Goal: Information Seeking & Learning: Find specific fact

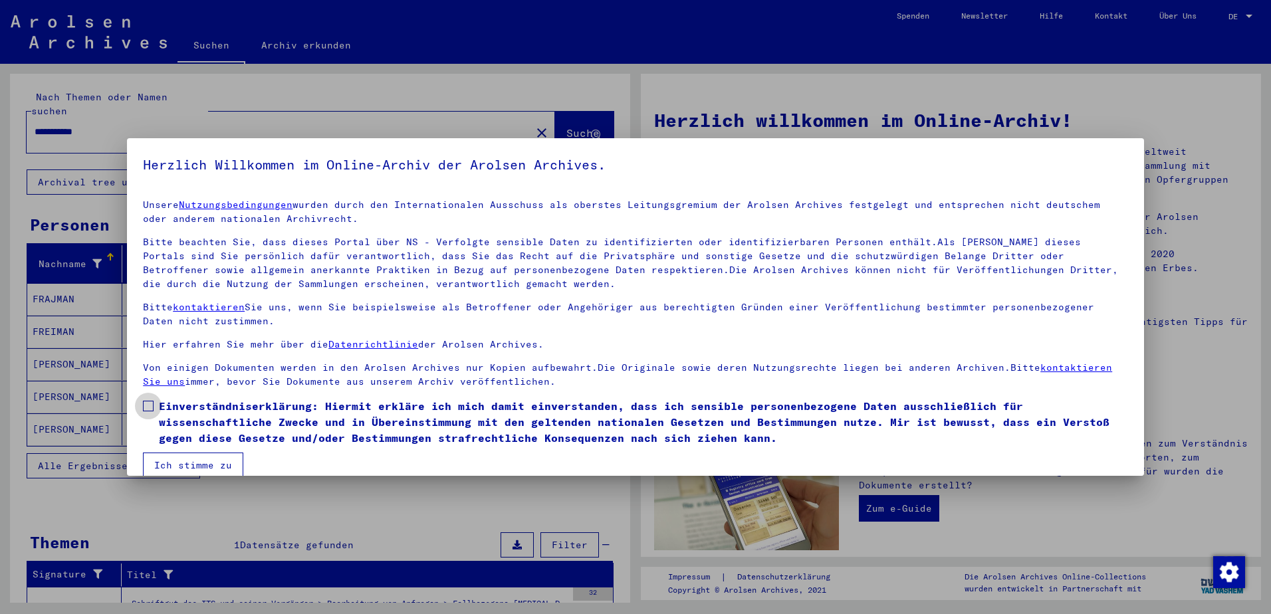
click at [150, 409] on span at bounding box center [148, 406] width 11 height 11
click at [181, 465] on button "Ich stimme zu" at bounding box center [193, 465] width 100 height 25
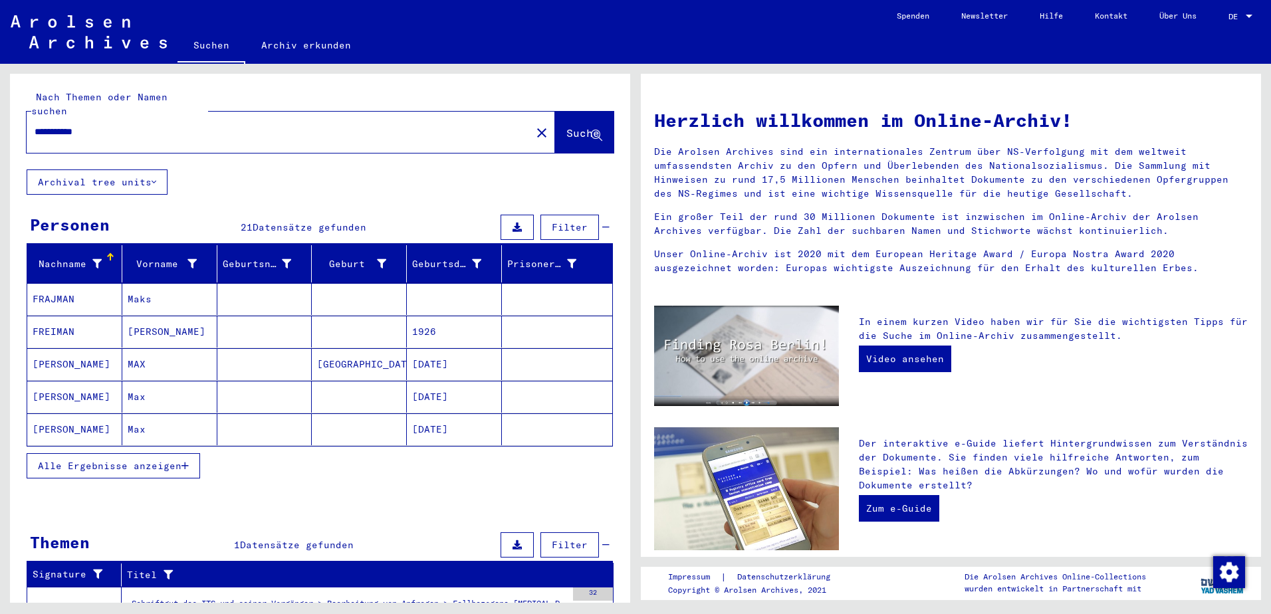
click at [125, 125] on input "**********" at bounding box center [275, 132] width 481 height 14
type input "*"
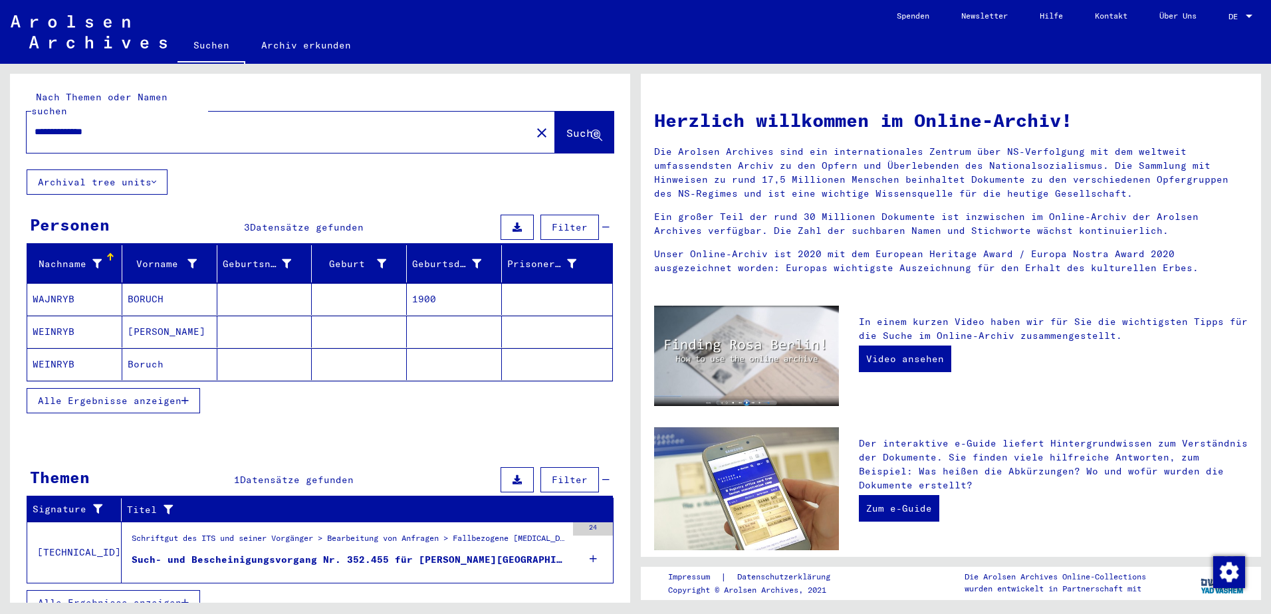
click at [49, 317] on mat-cell "WEINRYB" at bounding box center [74, 332] width 95 height 32
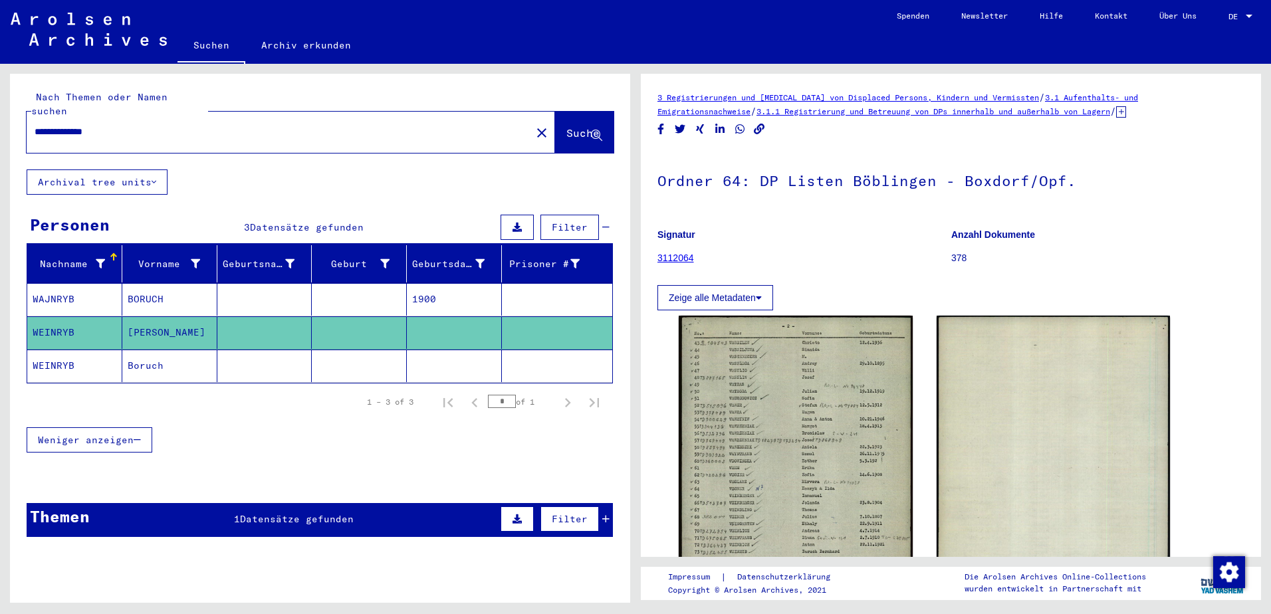
scroll to position [133, 0]
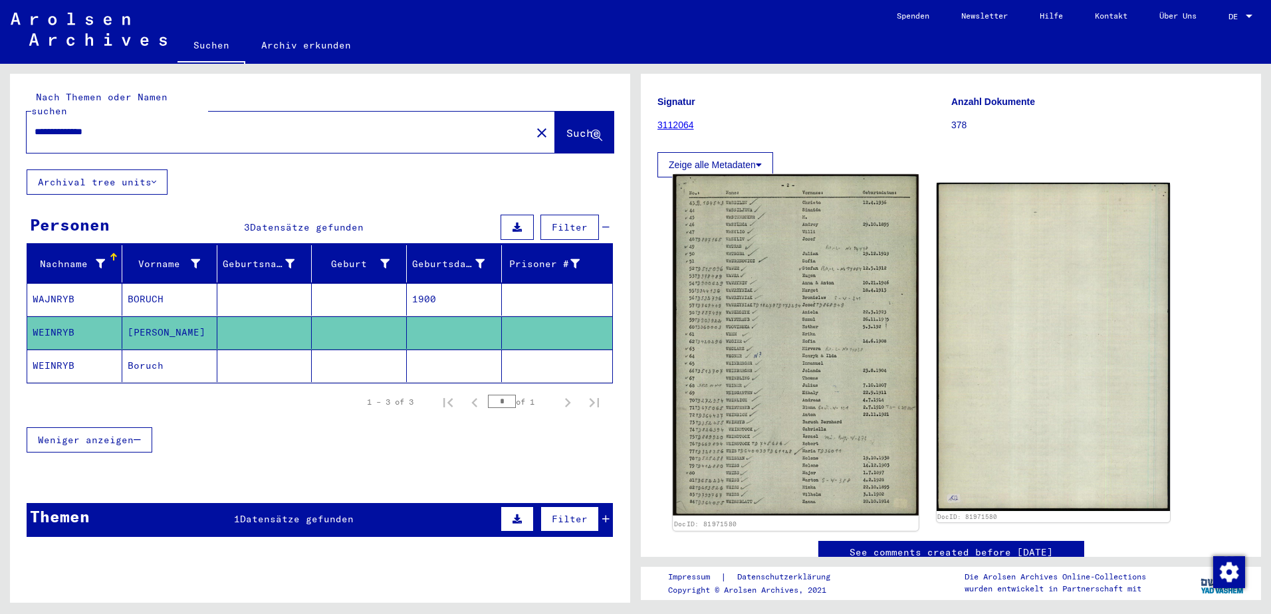
click at [743, 376] on img at bounding box center [795, 344] width 245 height 341
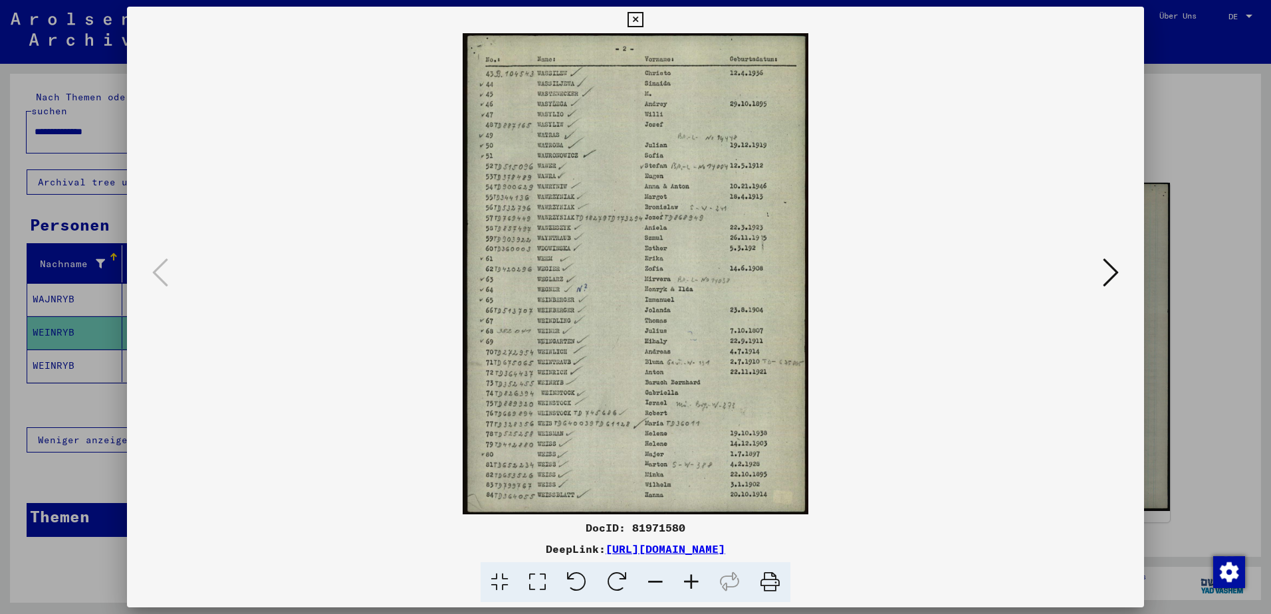
click at [535, 575] on icon at bounding box center [538, 582] width 38 height 41
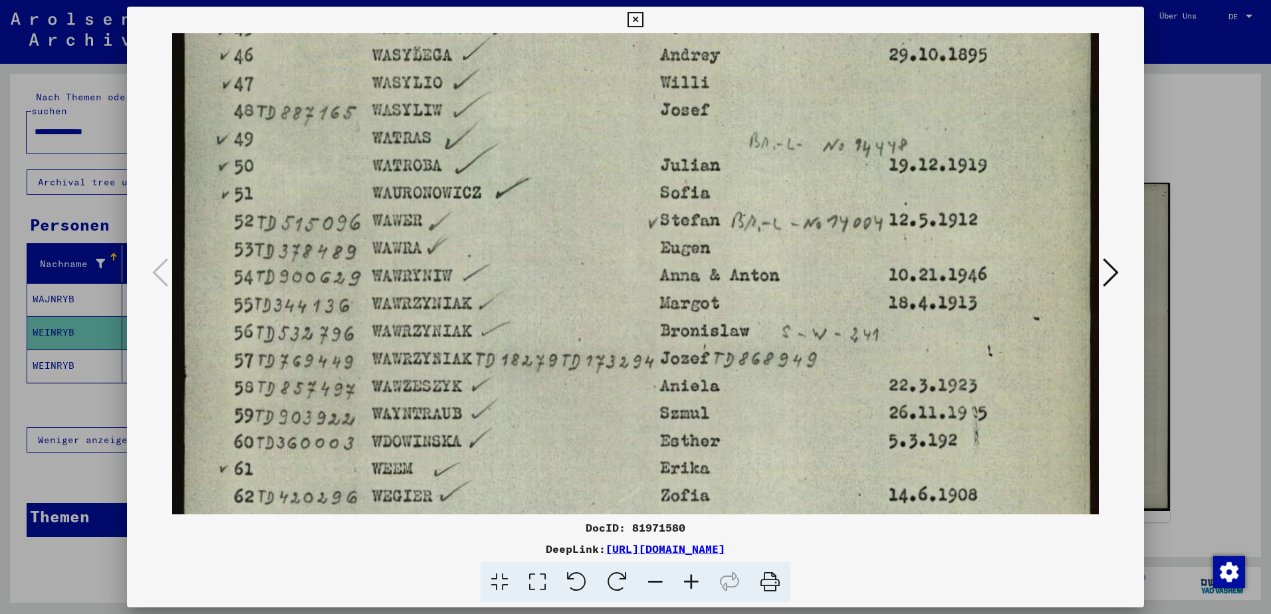
drag, startPoint x: 513, startPoint y: 303, endPoint x: 512, endPoint y: 271, distance: 31.9
click at [503, 225] on img at bounding box center [635, 510] width 927 height 1288
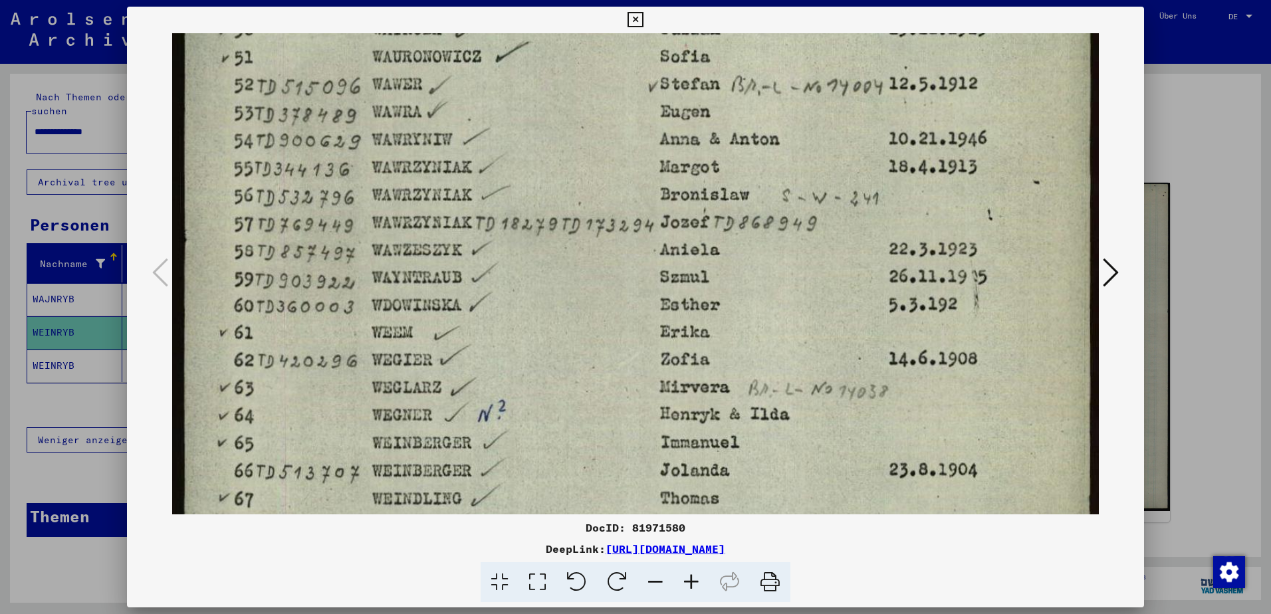
drag, startPoint x: 519, startPoint y: 322, endPoint x: 508, endPoint y: 188, distance: 134.8
click at [508, 188] on img at bounding box center [635, 373] width 927 height 1288
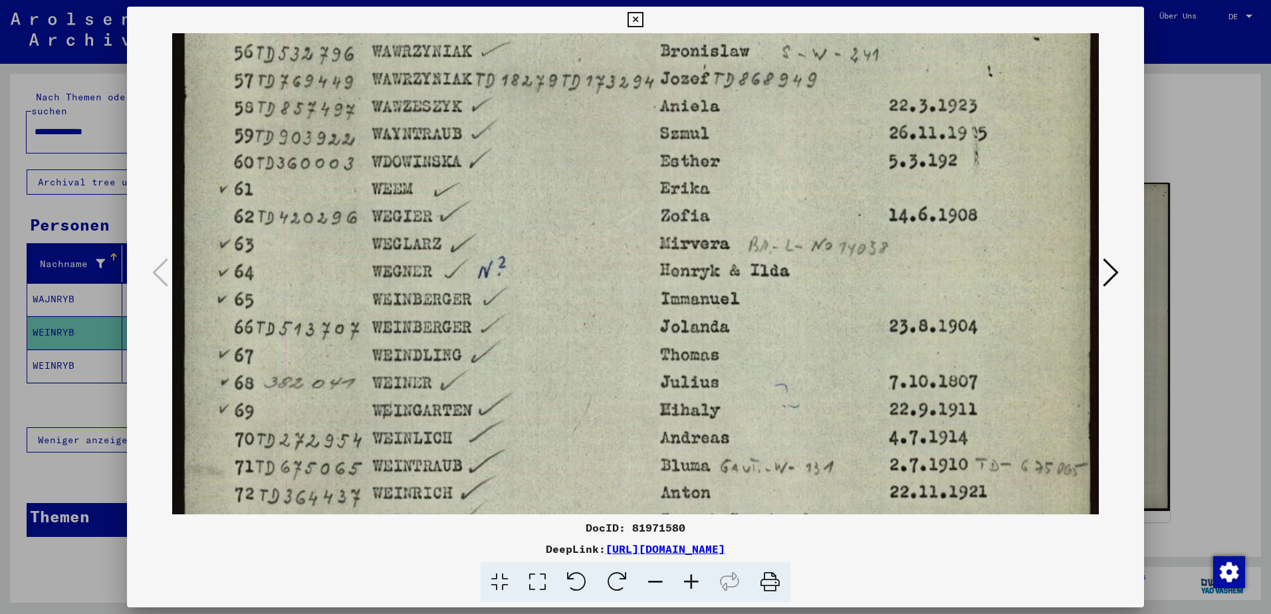
scroll to position [448, 0]
drag, startPoint x: 551, startPoint y: 373, endPoint x: 542, endPoint y: 237, distance: 135.9
click at [542, 237] on img at bounding box center [635, 229] width 927 height 1288
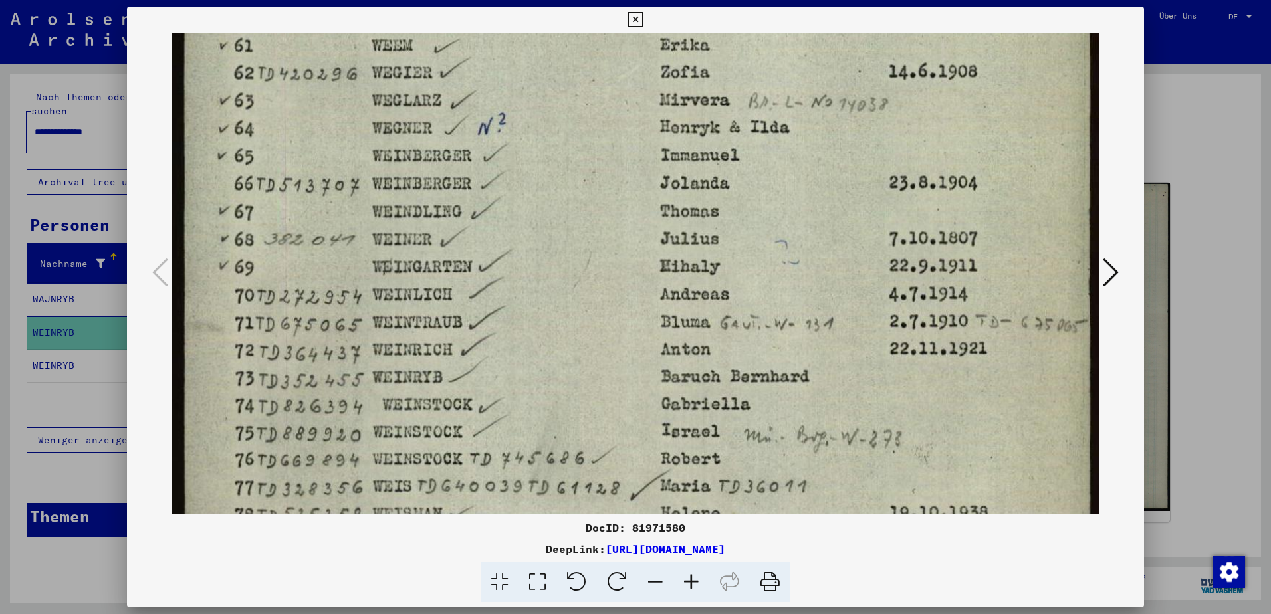
drag, startPoint x: 566, startPoint y: 435, endPoint x: 494, endPoint y: 343, distance: 117.4
click at [548, 295] on img at bounding box center [635, 86] width 927 height 1288
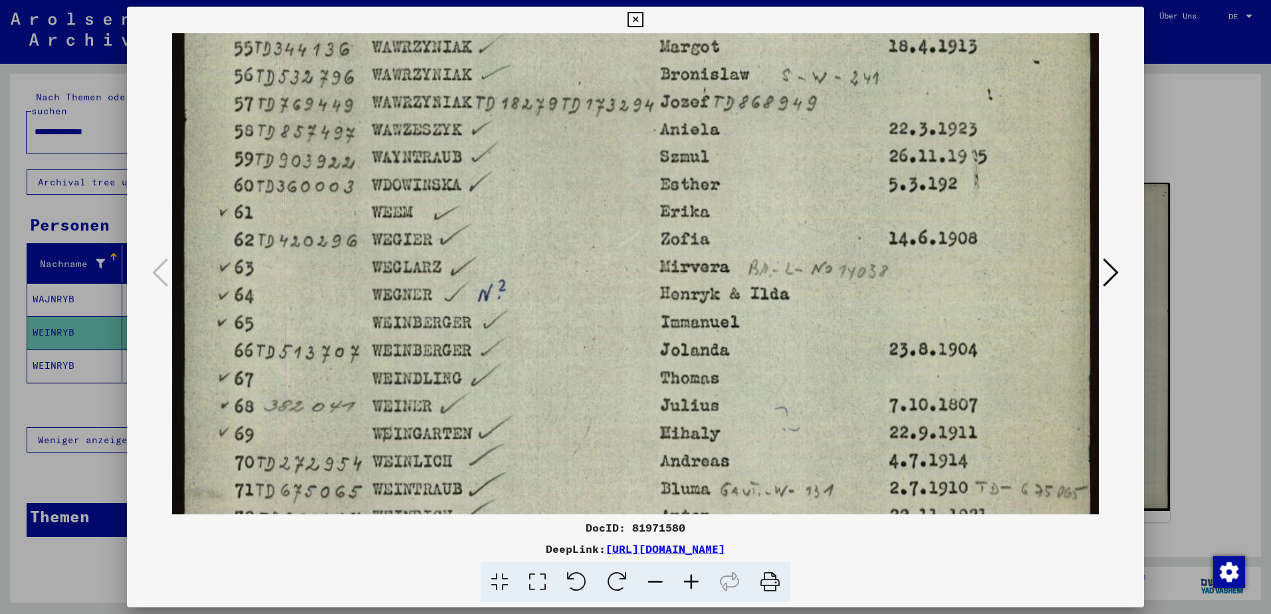
drag, startPoint x: 523, startPoint y: 411, endPoint x: 509, endPoint y: 602, distance: 191.3
click at [509, 602] on div "DocID: 81971580 DeepLink: [URL][DOMAIN_NAME]" at bounding box center [635, 305] width 1017 height 596
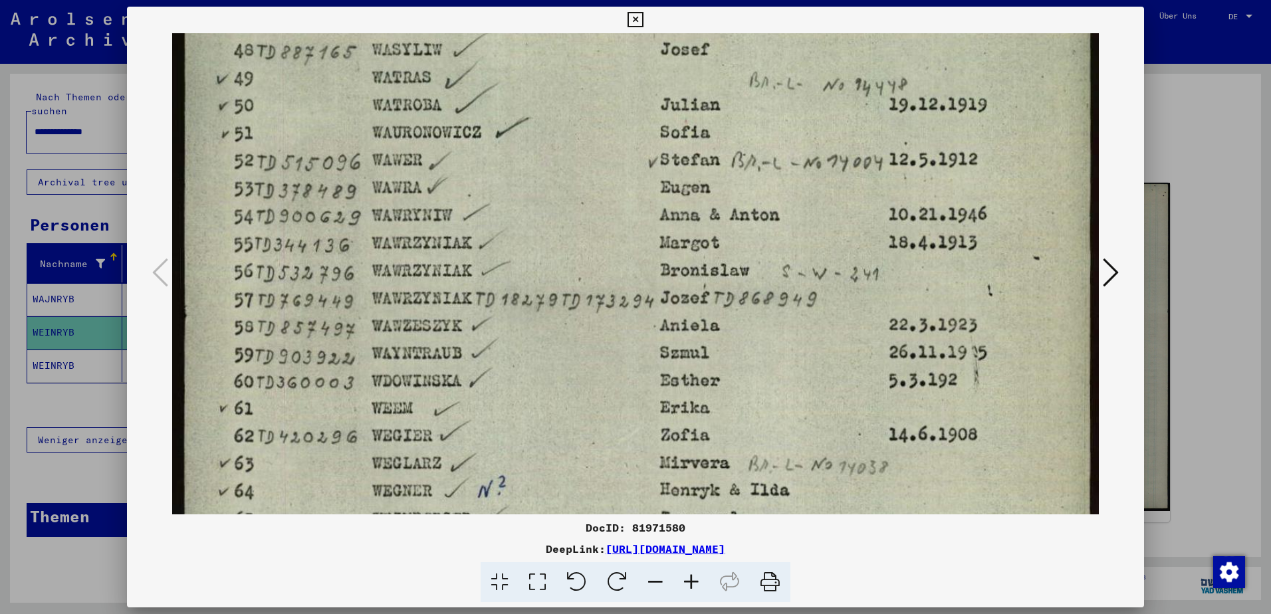
drag, startPoint x: 516, startPoint y: 433, endPoint x: 556, endPoint y: 648, distance: 219.2
click at [556, 614] on html "**********" at bounding box center [635, 307] width 1271 height 614
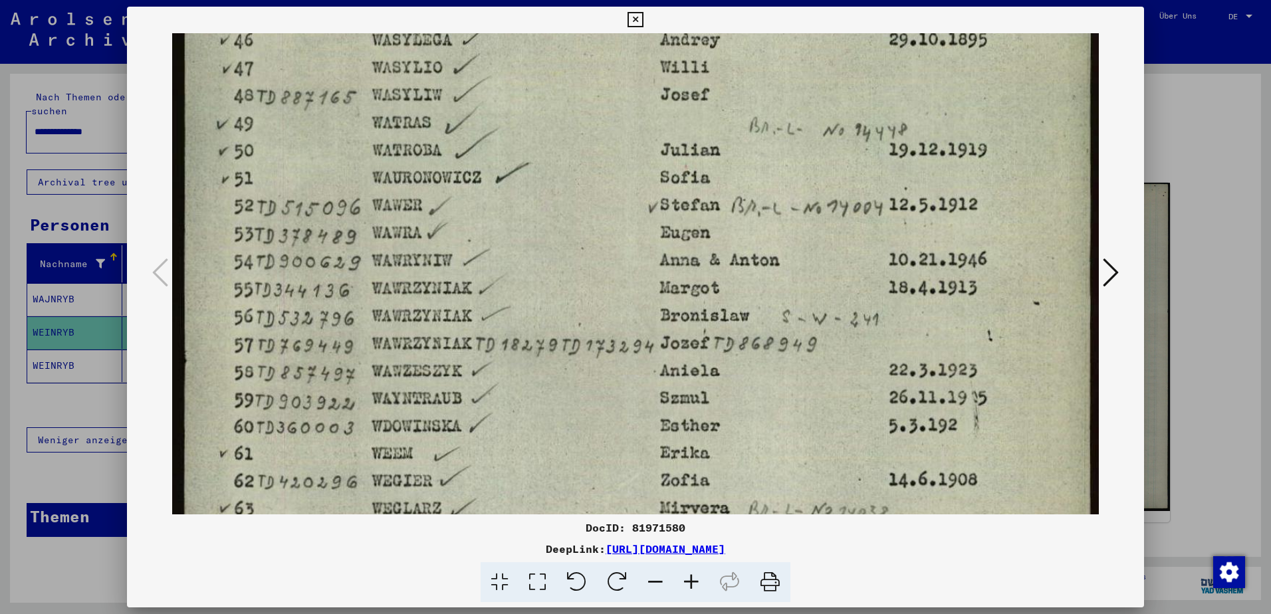
scroll to position [1, 0]
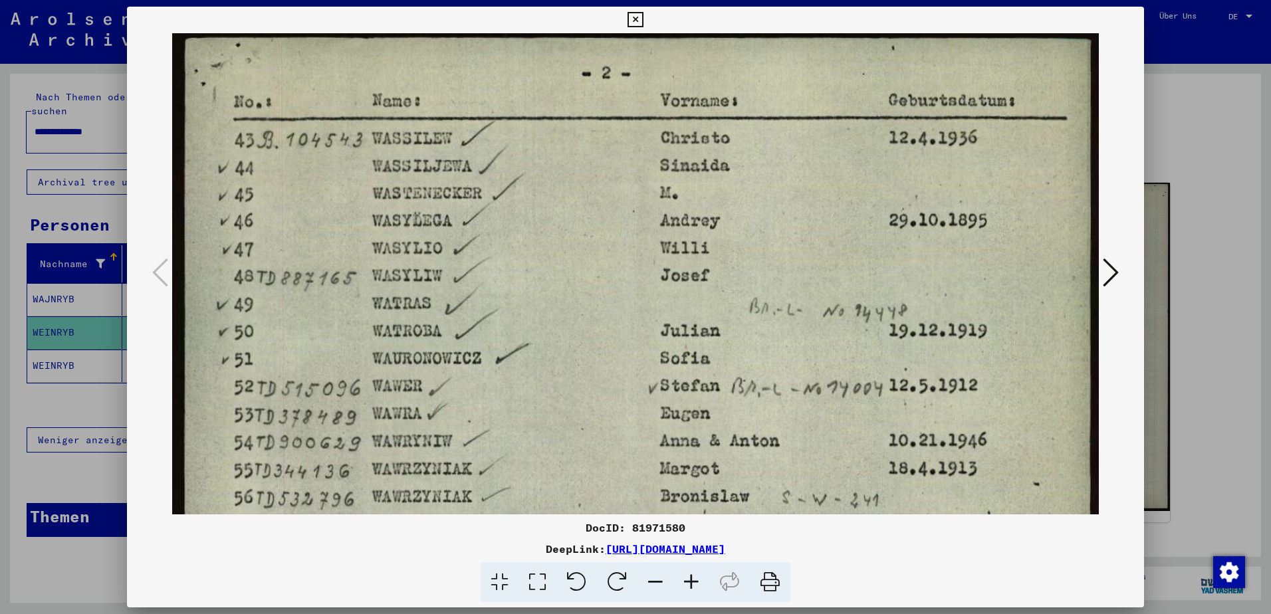
drag, startPoint x: 552, startPoint y: 489, endPoint x: 578, endPoint y: 648, distance: 161.1
click at [578, 614] on html "**********" at bounding box center [635, 307] width 1271 height 614
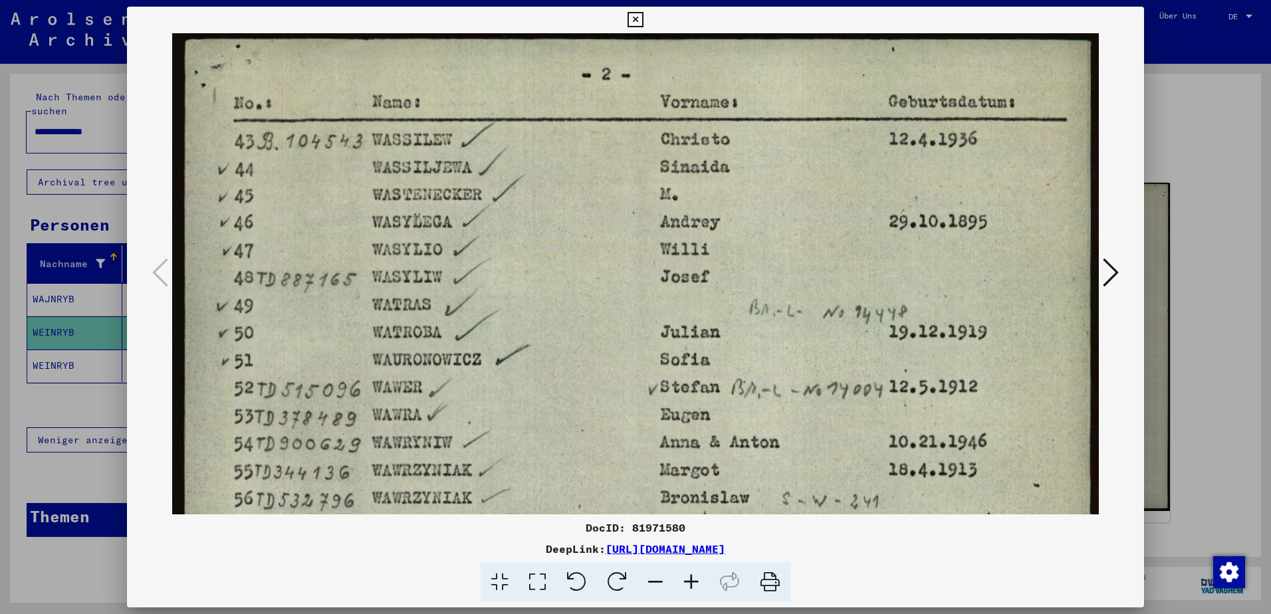
scroll to position [0, 0]
click at [564, 521] on div "DocID: 81971580 DeepLink: [URL][DOMAIN_NAME]" at bounding box center [635, 305] width 1017 height 596
click at [638, 19] on icon at bounding box center [635, 20] width 15 height 16
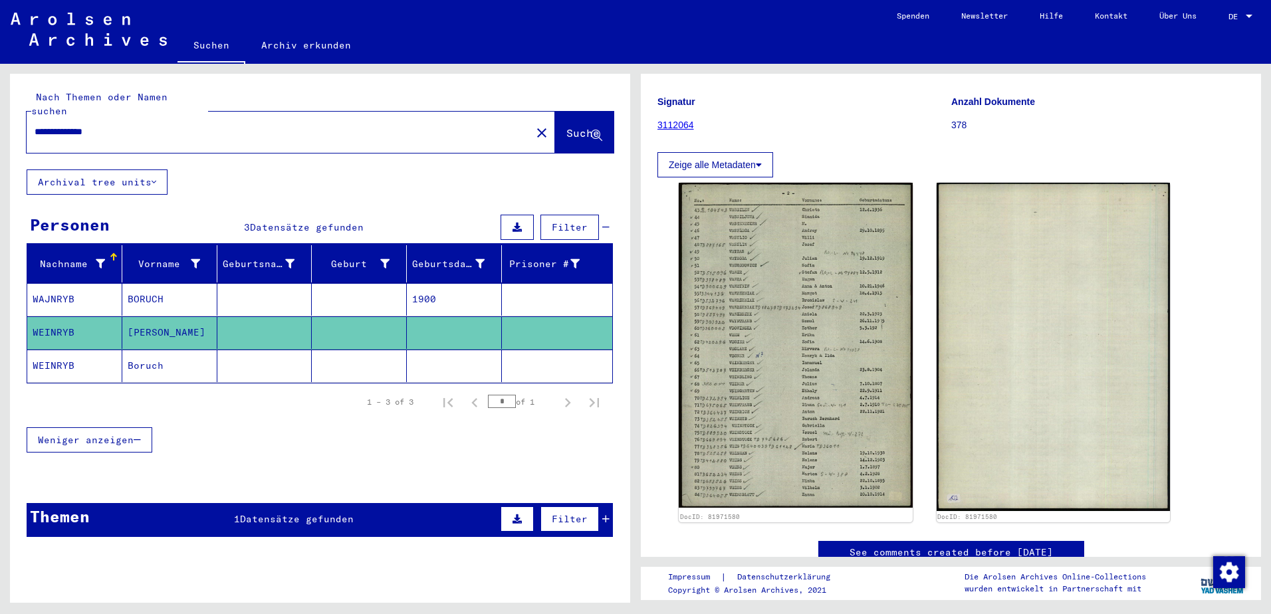
click at [54, 352] on mat-cell "WEINRYB" at bounding box center [74, 366] width 95 height 33
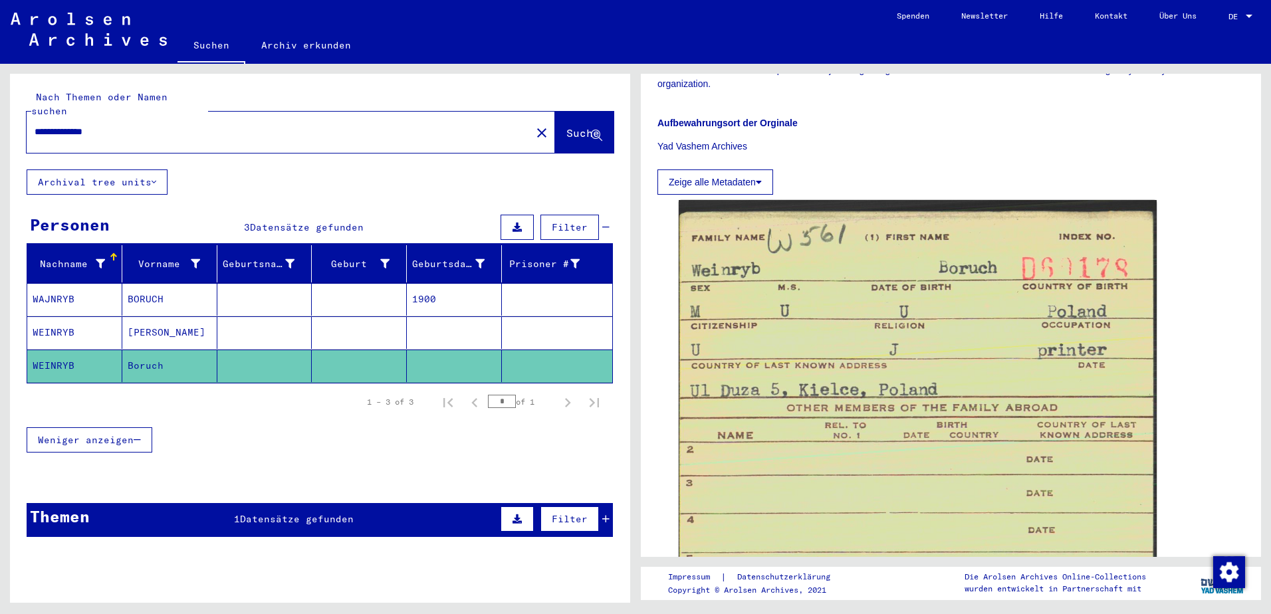
scroll to position [399, 0]
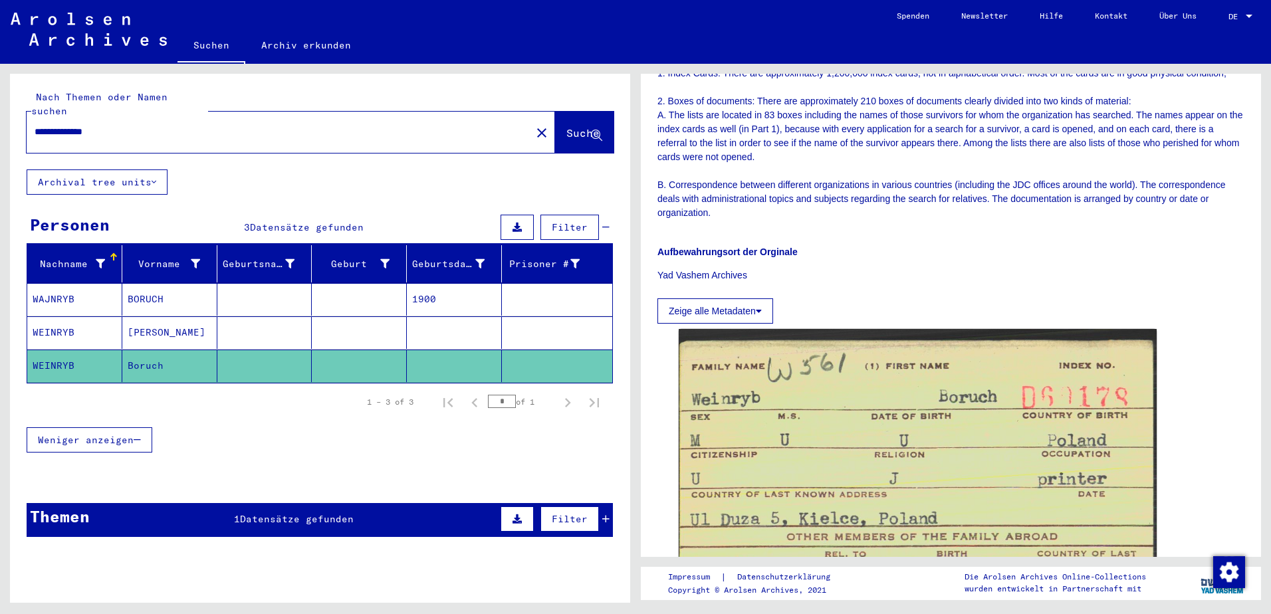
click at [57, 283] on mat-cell "WAJNRYB" at bounding box center [74, 299] width 95 height 33
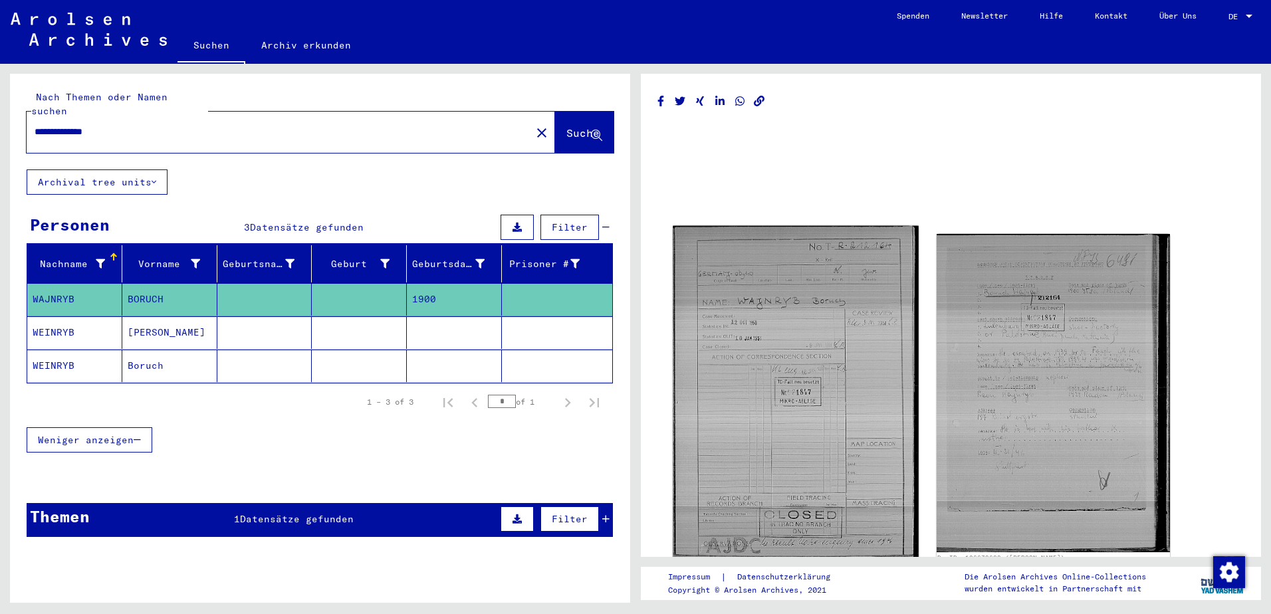
click at [749, 363] on img at bounding box center [795, 393] width 245 height 334
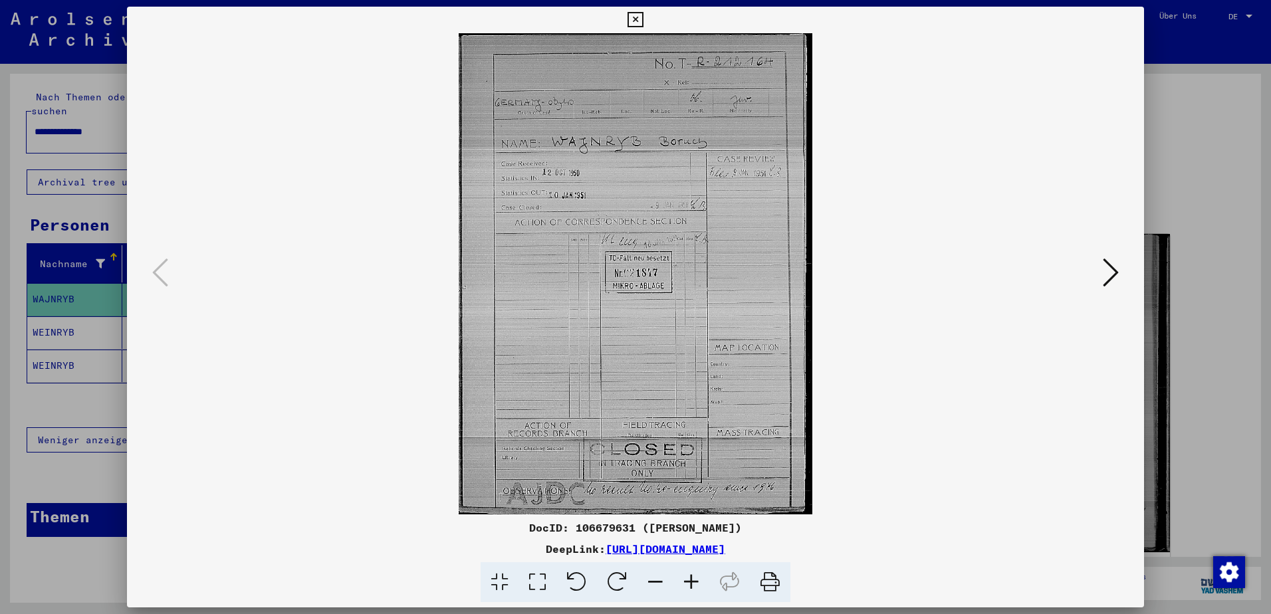
click at [536, 576] on icon at bounding box center [538, 582] width 38 height 41
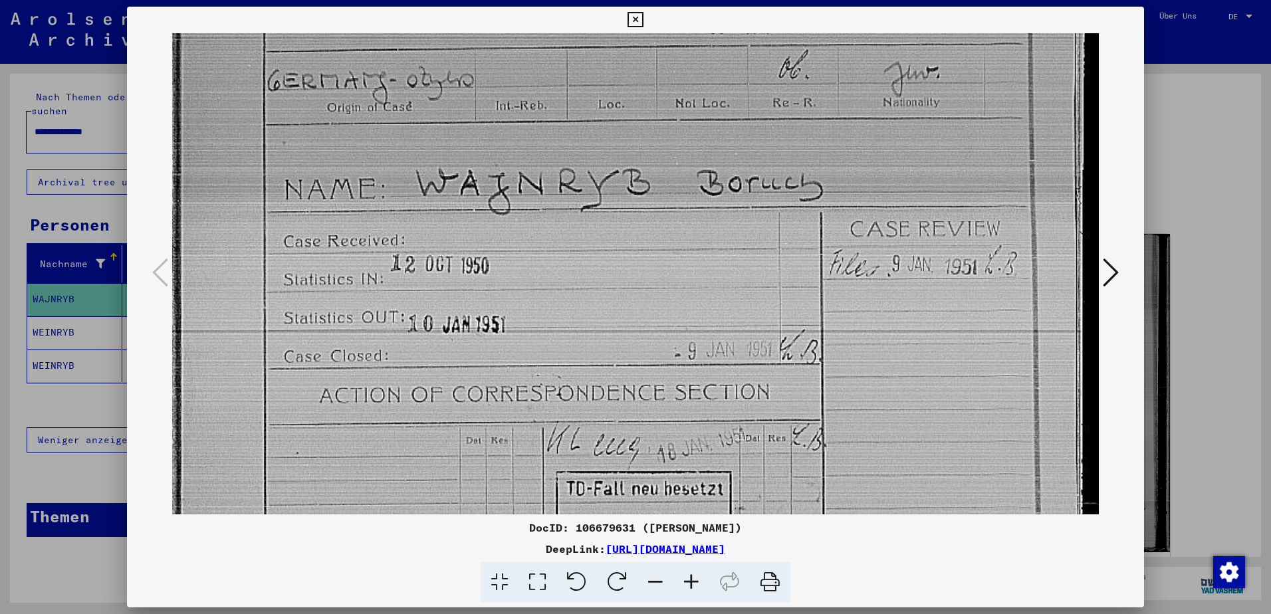
scroll to position [136, 0]
drag, startPoint x: 656, startPoint y: 423, endPoint x: 650, endPoint y: 287, distance: 136.4
click at [650, 287] on img at bounding box center [635, 528] width 927 height 1263
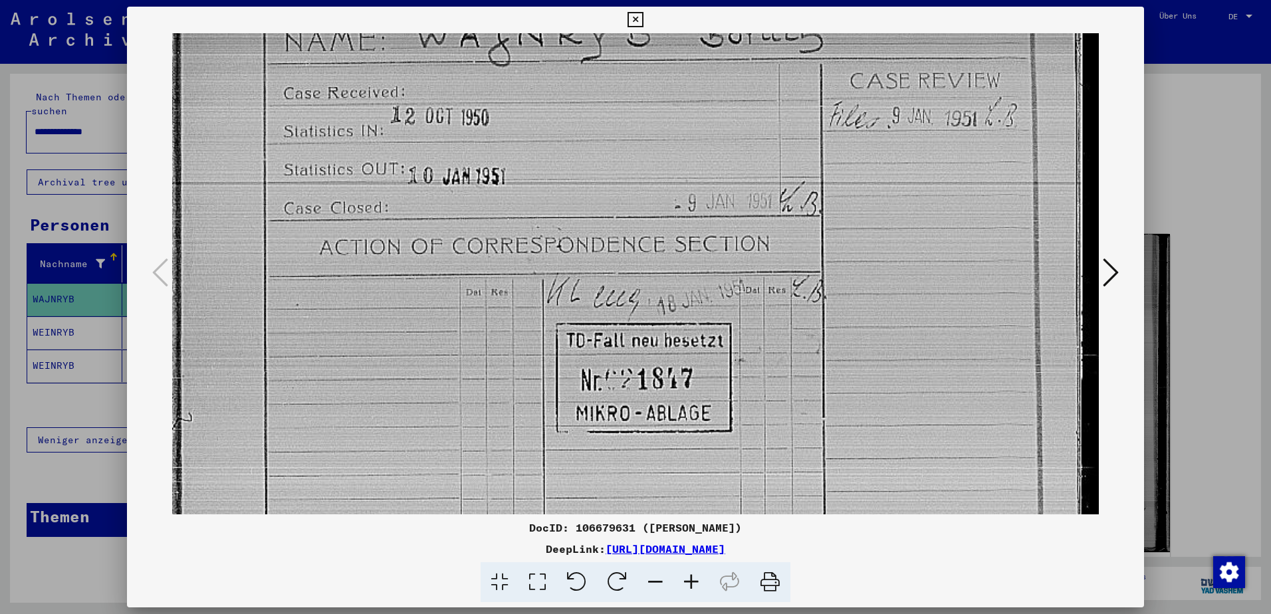
scroll to position [283, 0]
drag, startPoint x: 641, startPoint y: 387, endPoint x: 489, endPoint y: 240, distance: 211.6
click at [489, 240] on img at bounding box center [635, 381] width 927 height 1263
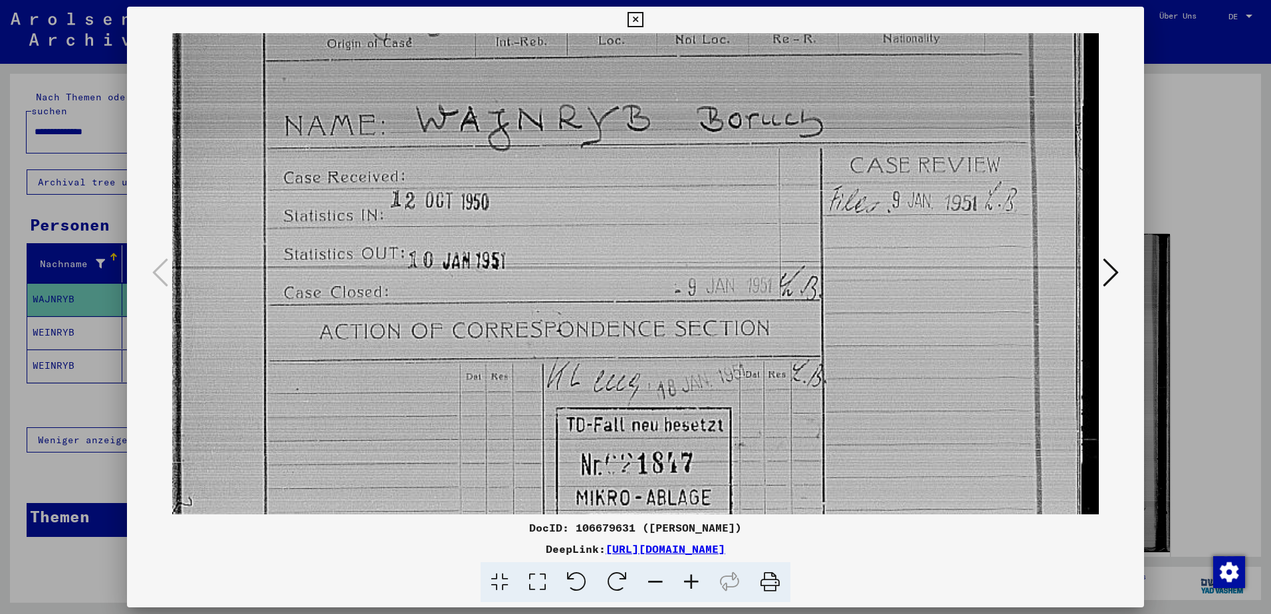
drag, startPoint x: 789, startPoint y: 415, endPoint x: 844, endPoint y: 510, distance: 109.9
click at [844, 515] on div "DocID: 106679631 ([PERSON_NAME]) DeepLink: [URL][DOMAIN_NAME]" at bounding box center [635, 305] width 1017 height 596
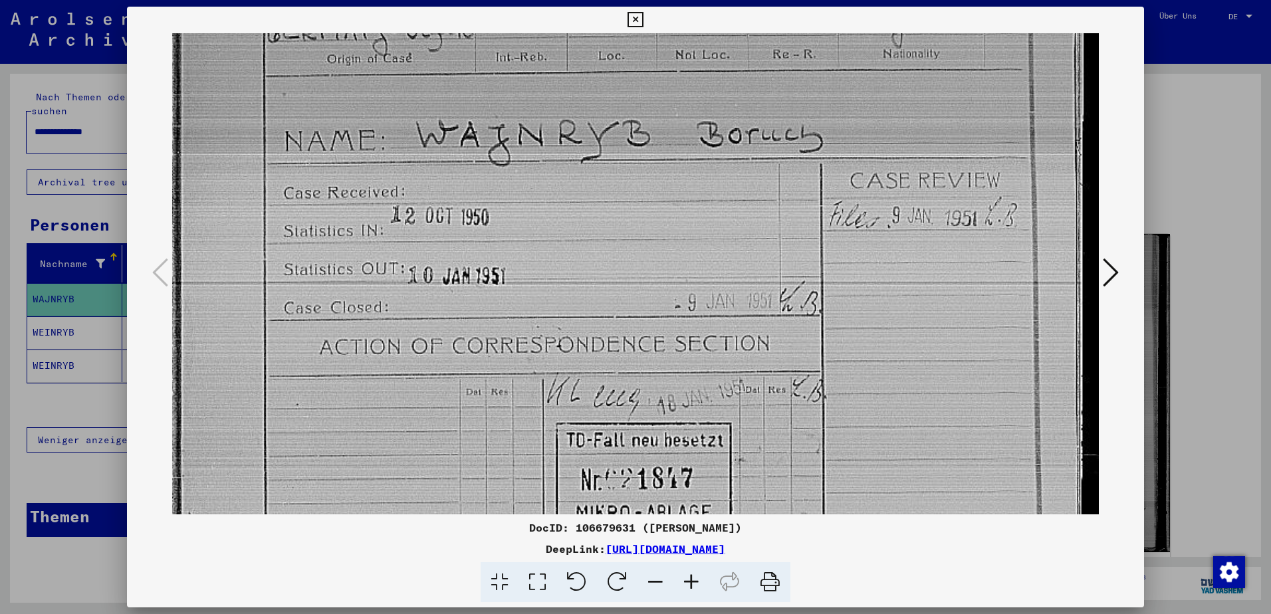
click at [1112, 269] on icon at bounding box center [1111, 273] width 16 height 32
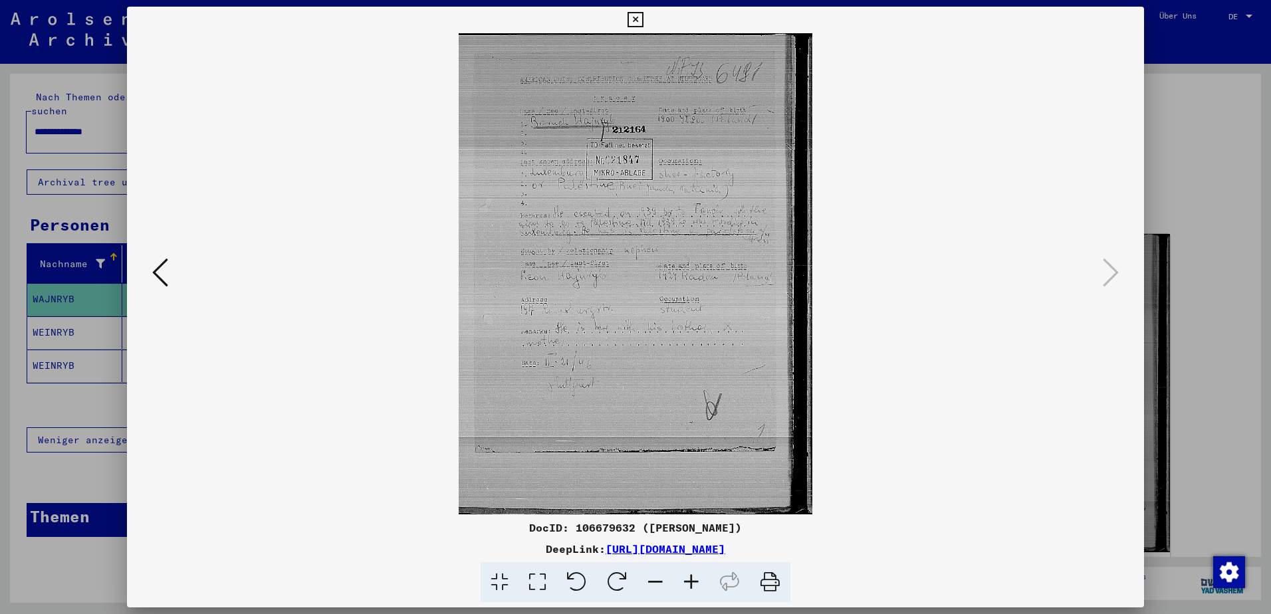
scroll to position [0, 0]
click at [537, 584] on icon at bounding box center [538, 582] width 38 height 41
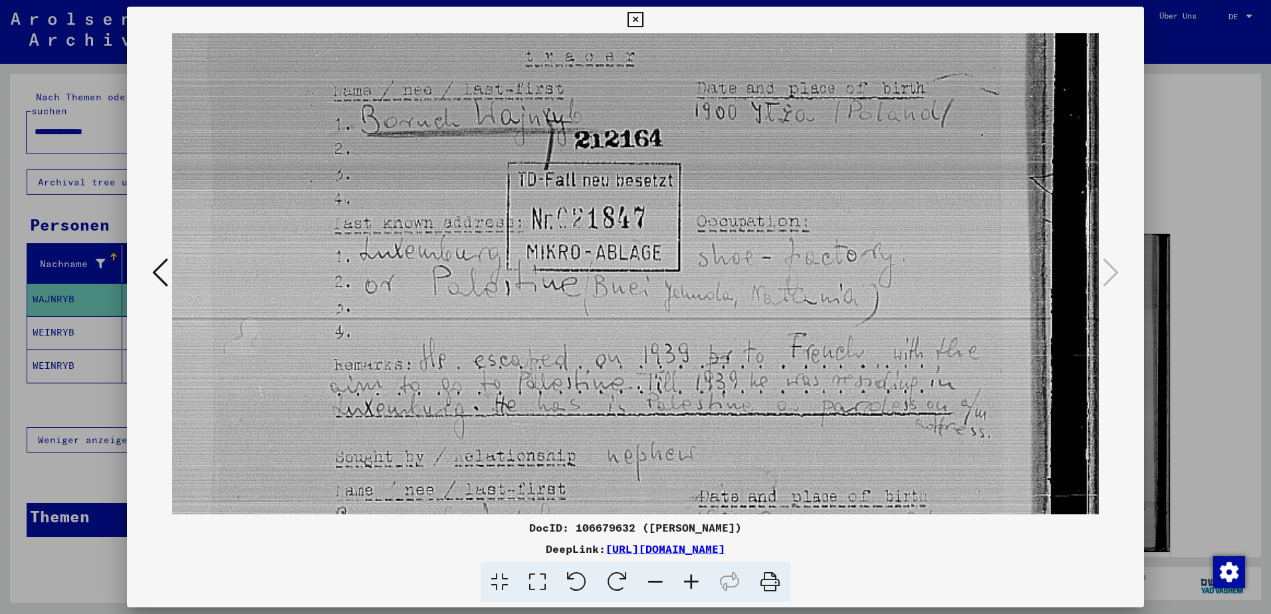
scroll to position [148, 0]
drag, startPoint x: 744, startPoint y: 431, endPoint x: 726, endPoint y: 283, distance: 148.7
click at [726, 283] on img at bounding box center [635, 517] width 927 height 1263
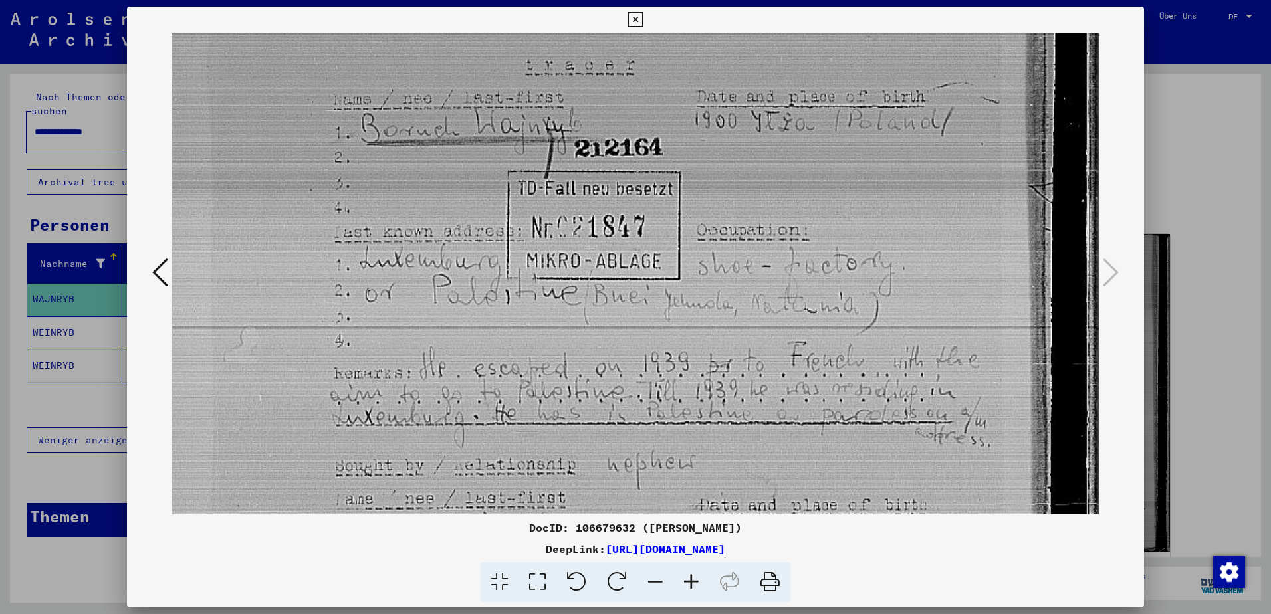
drag, startPoint x: 741, startPoint y: 399, endPoint x: 661, endPoint y: 376, distance: 83.1
click at [737, 406] on img at bounding box center [635, 526] width 927 height 1263
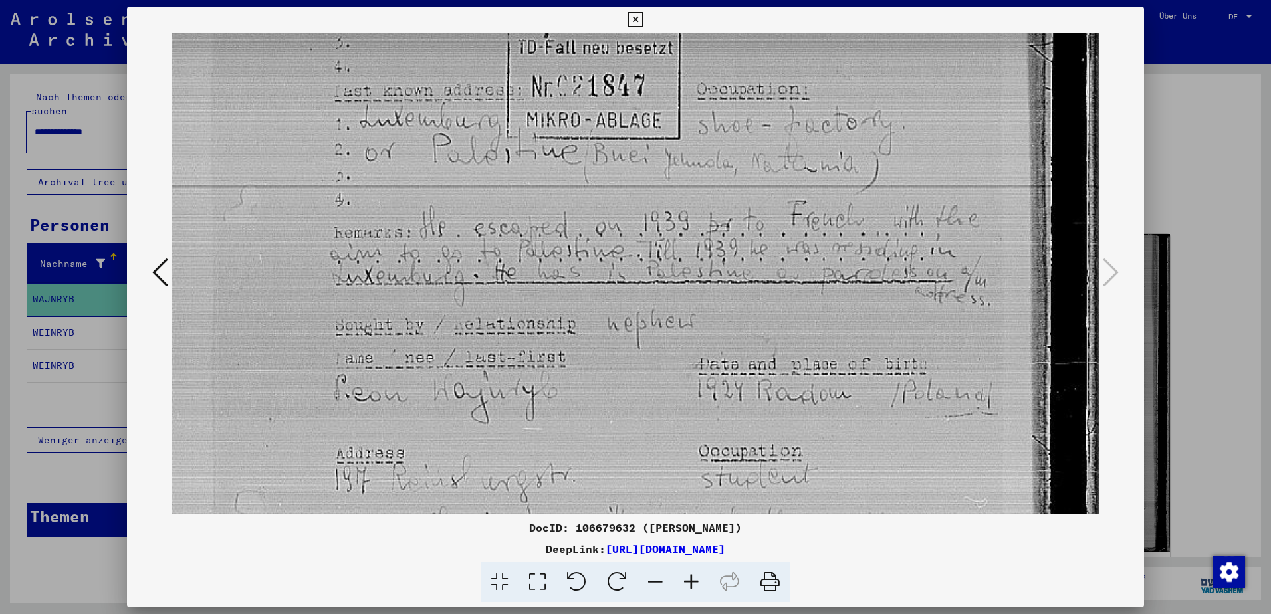
scroll to position [281, 0]
drag, startPoint x: 737, startPoint y: 467, endPoint x: 730, endPoint y: 326, distance: 140.4
click at [730, 326] on img at bounding box center [635, 384] width 927 height 1263
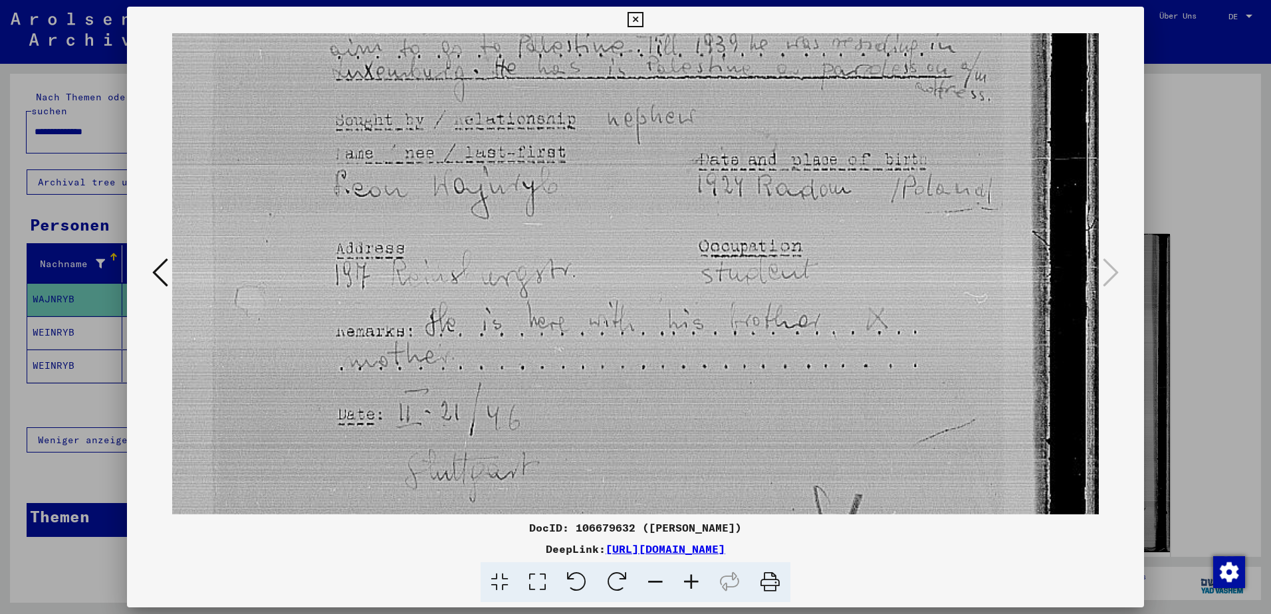
drag, startPoint x: 644, startPoint y: 435, endPoint x: 663, endPoint y: 245, distance: 191.0
click at [663, 245] on img at bounding box center [635, 180] width 927 height 1263
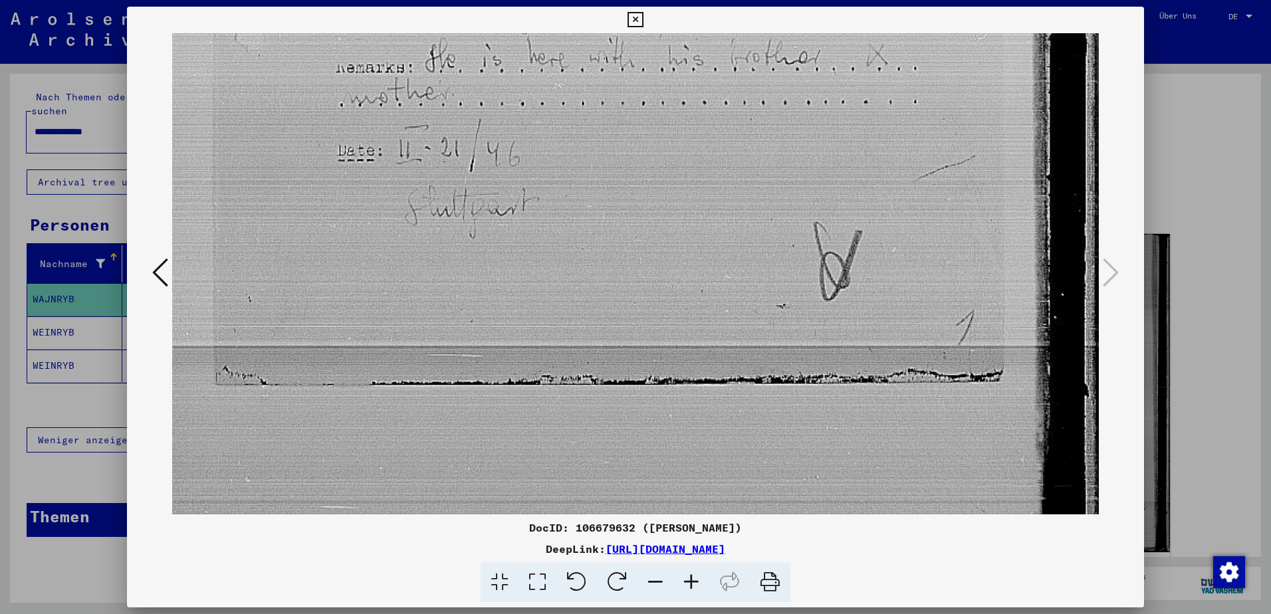
scroll to position [755, 0]
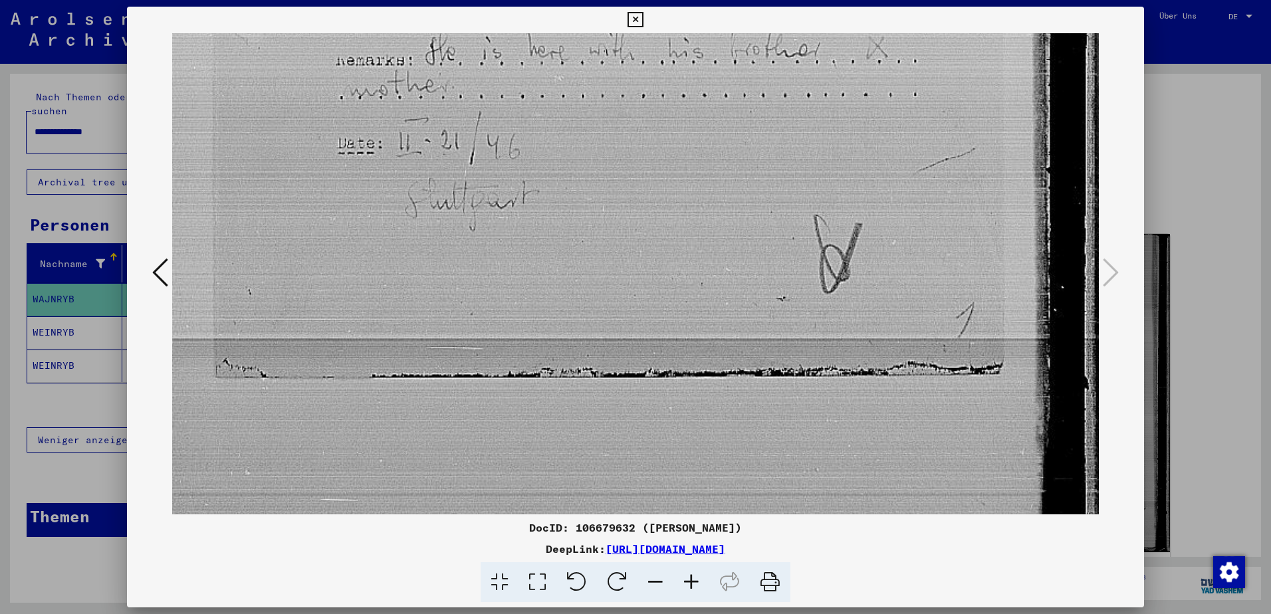
drag, startPoint x: 692, startPoint y: 445, endPoint x: 717, endPoint y: 169, distance: 277.7
click at [638, 20] on icon at bounding box center [635, 20] width 15 height 16
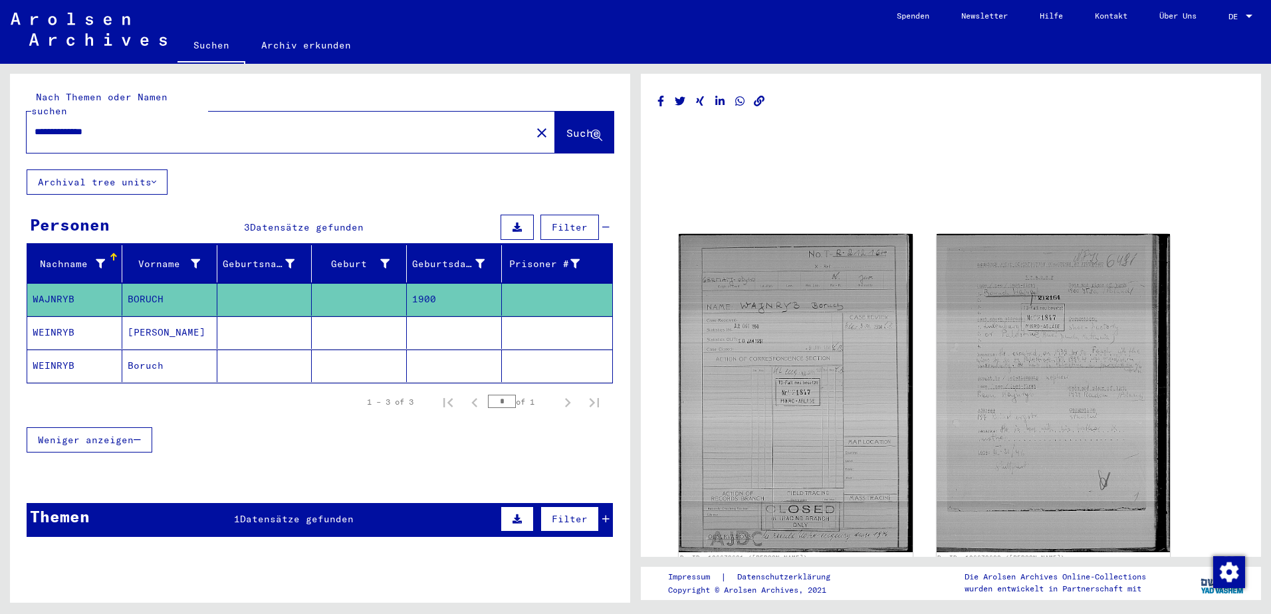
click at [882, 159] on h1 at bounding box center [950, 140] width 587 height 37
click at [60, 320] on mat-cell "WEINRYB" at bounding box center [74, 332] width 95 height 33
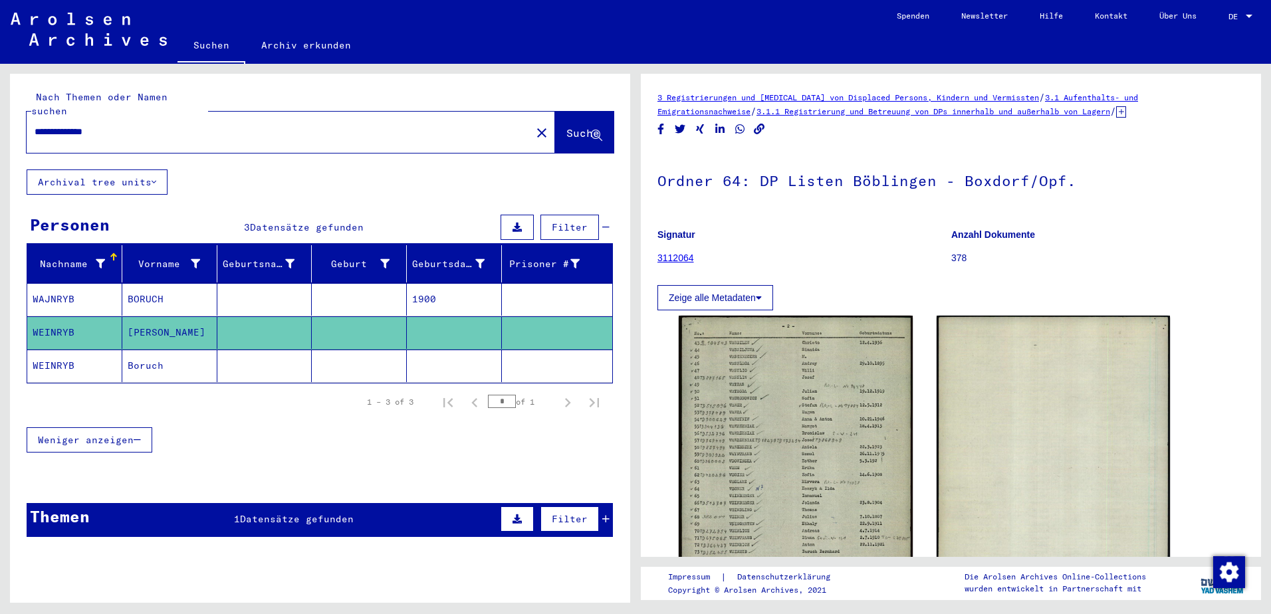
drag, startPoint x: 125, startPoint y: 117, endPoint x: 81, endPoint y: 118, distance: 43.9
click at [81, 125] on input "**********" at bounding box center [279, 132] width 489 height 14
type input "*******"
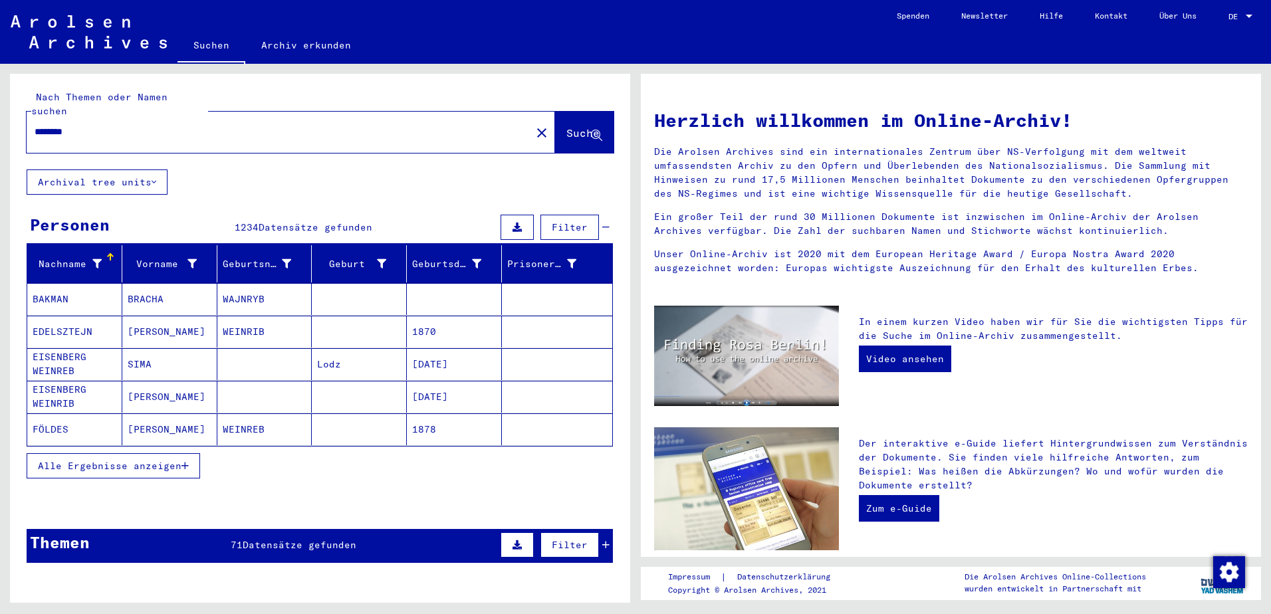
click at [96, 460] on span "Alle Ergebnisse anzeigen" at bounding box center [110, 466] width 144 height 12
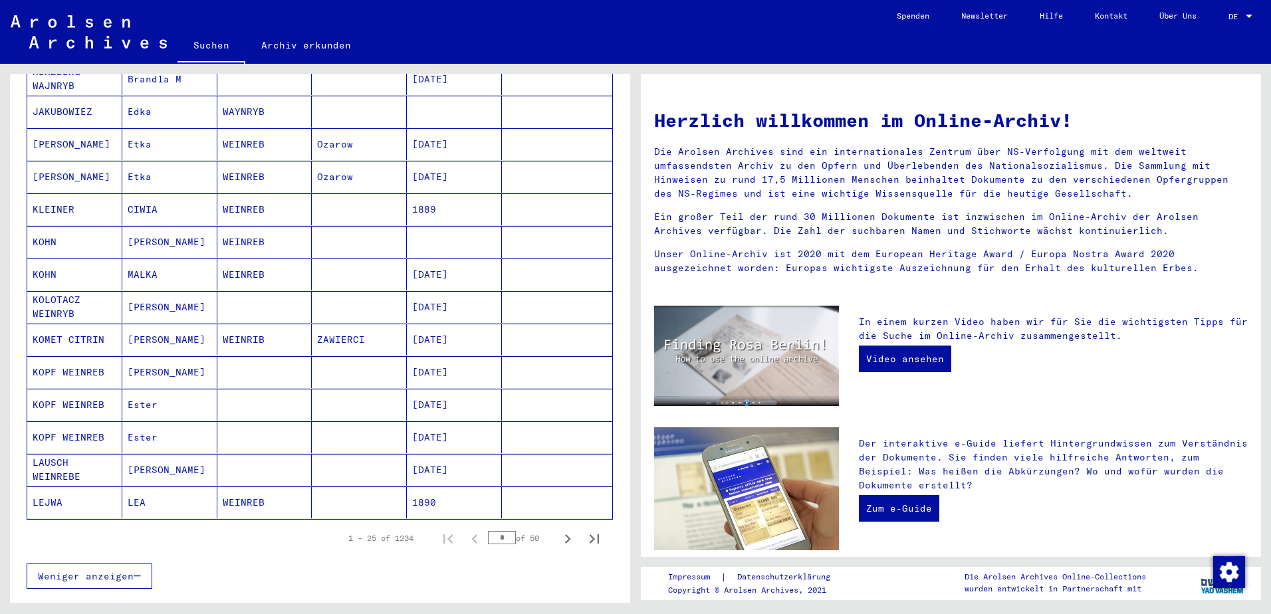
scroll to position [598, 0]
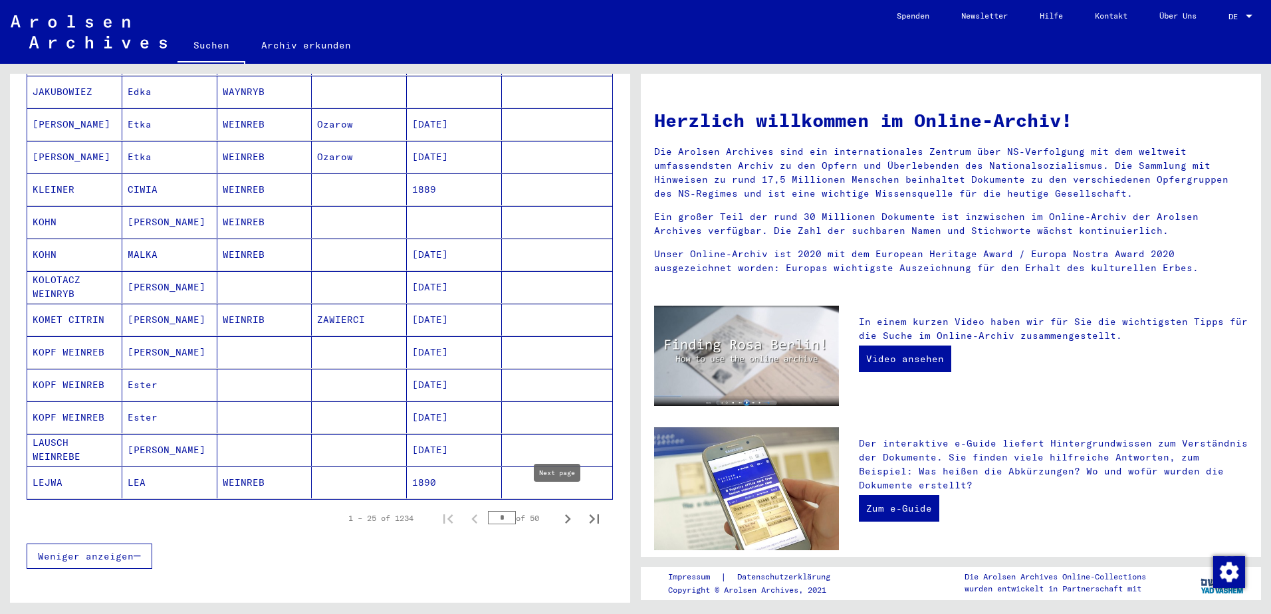
click at [558, 510] on icon "Next page" at bounding box center [567, 519] width 19 height 19
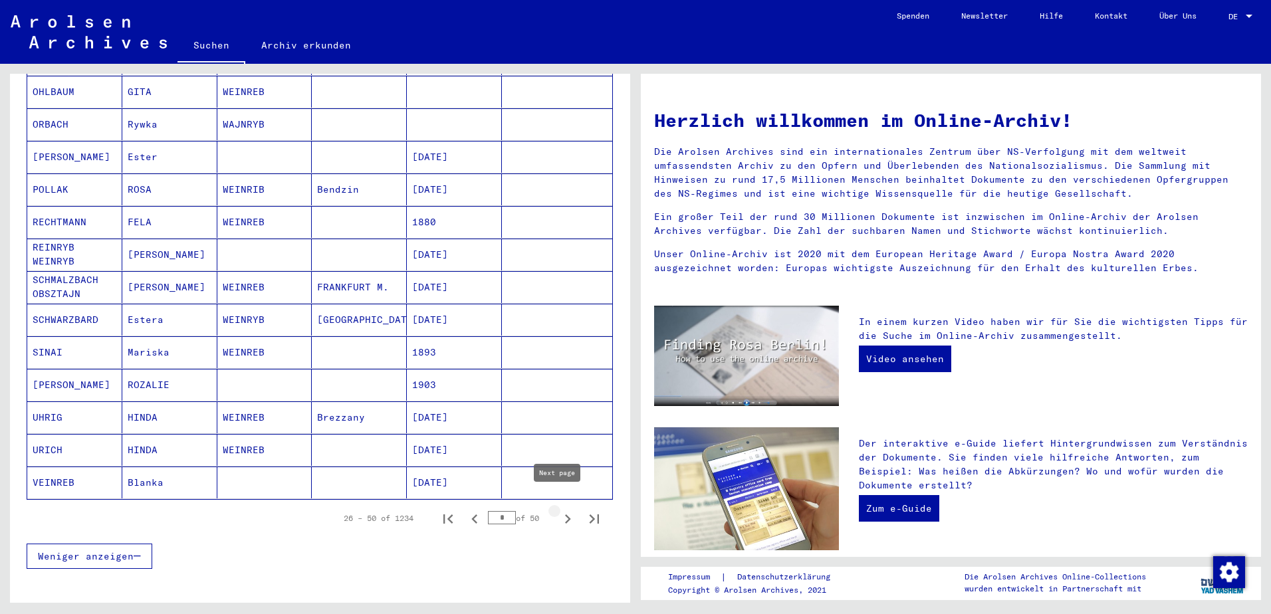
click at [558, 510] on icon "Next page" at bounding box center [567, 519] width 19 height 19
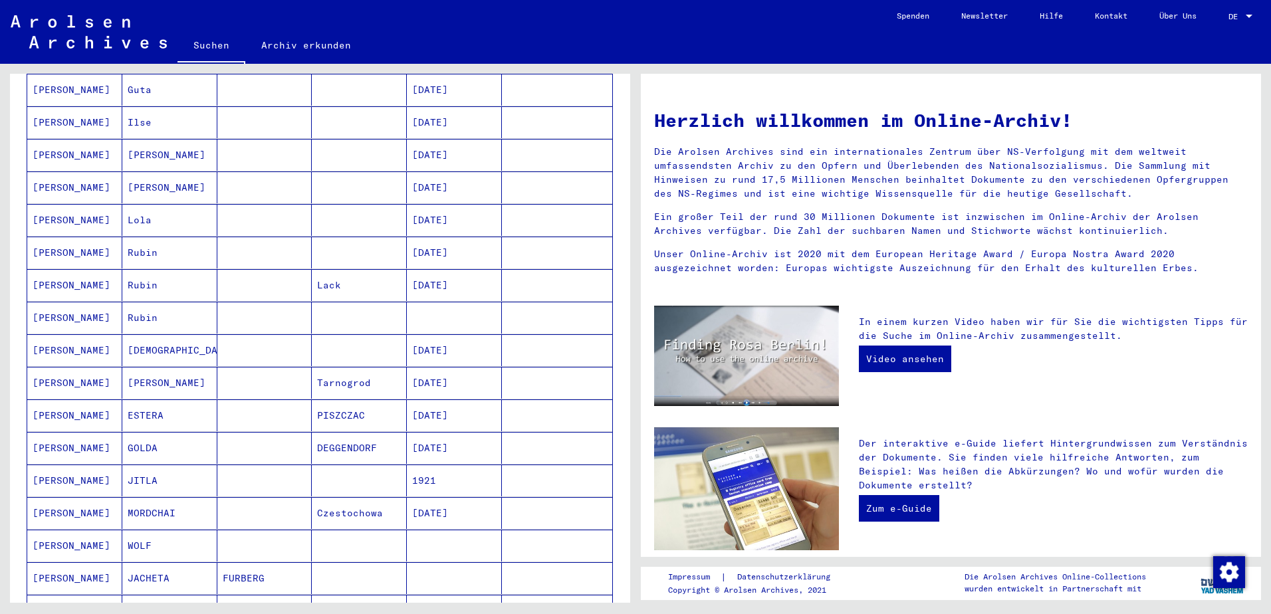
scroll to position [465, 0]
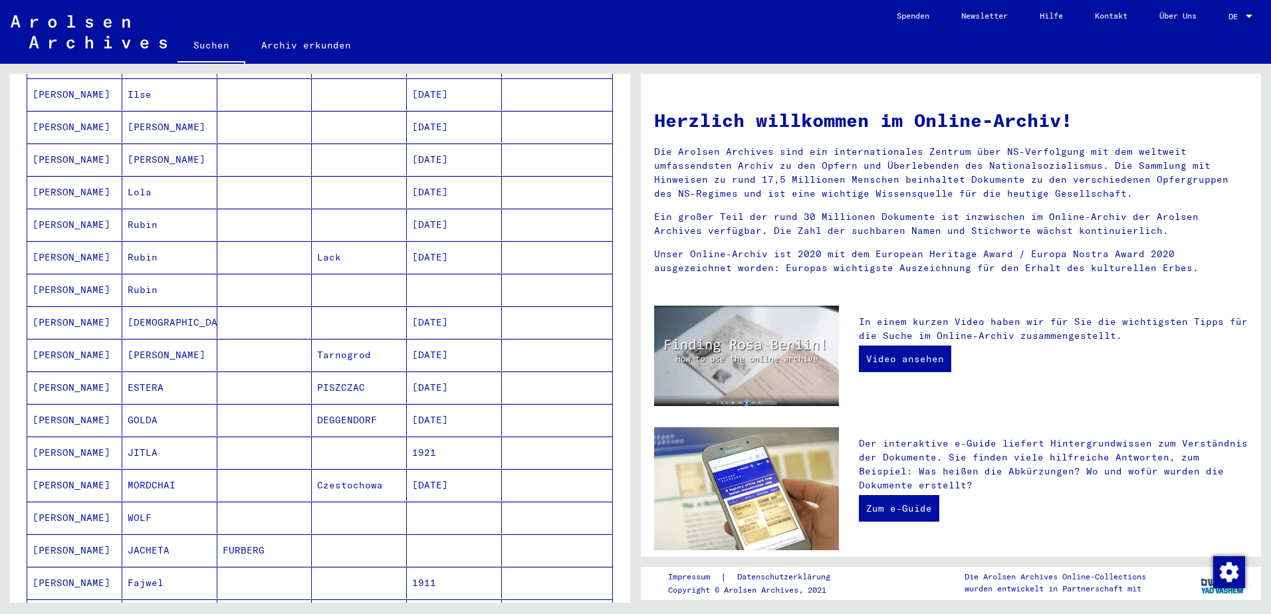
click at [68, 502] on mat-cell "[PERSON_NAME]" at bounding box center [74, 518] width 95 height 32
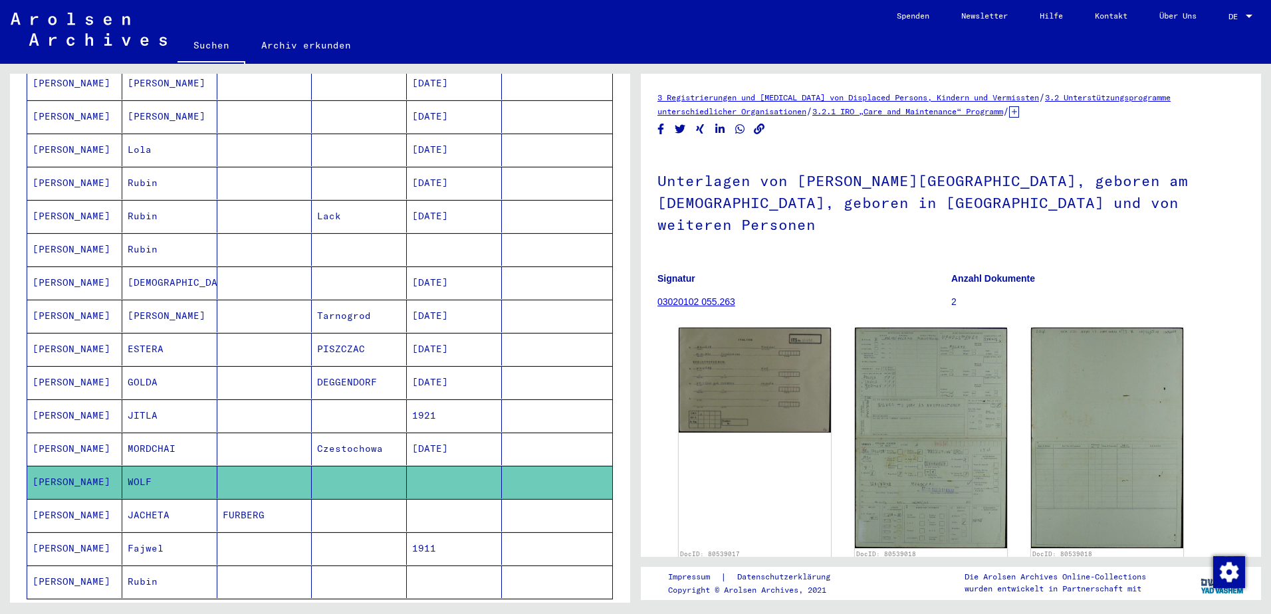
scroll to position [537, 0]
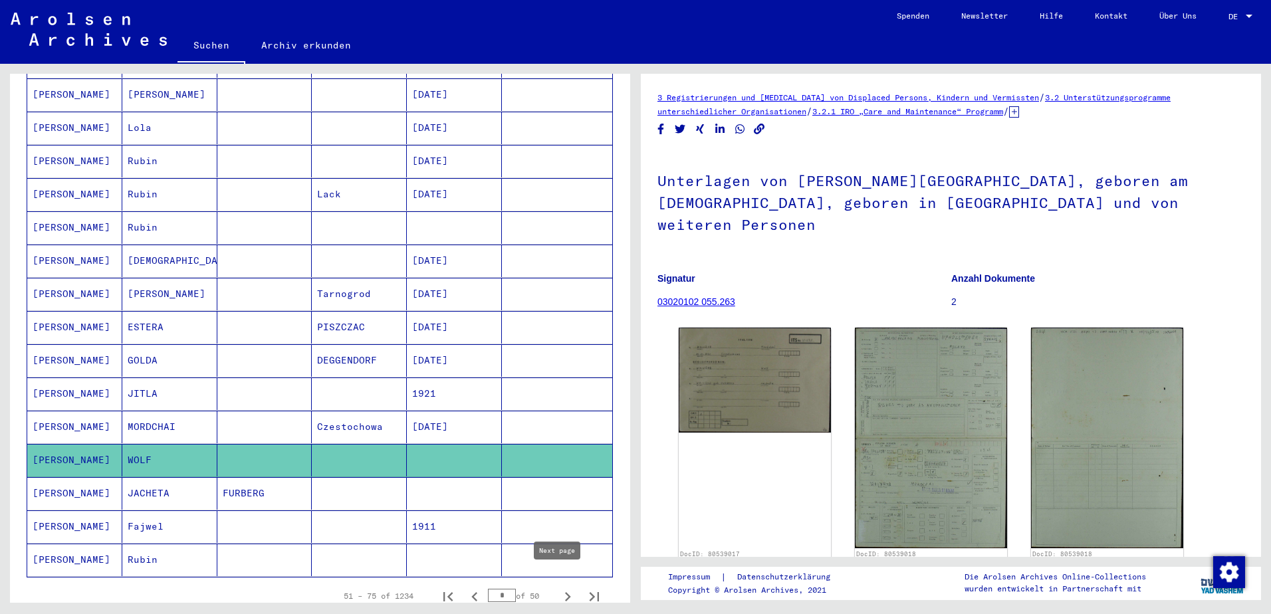
click at [565, 592] on icon "Next page" at bounding box center [568, 596] width 6 height 9
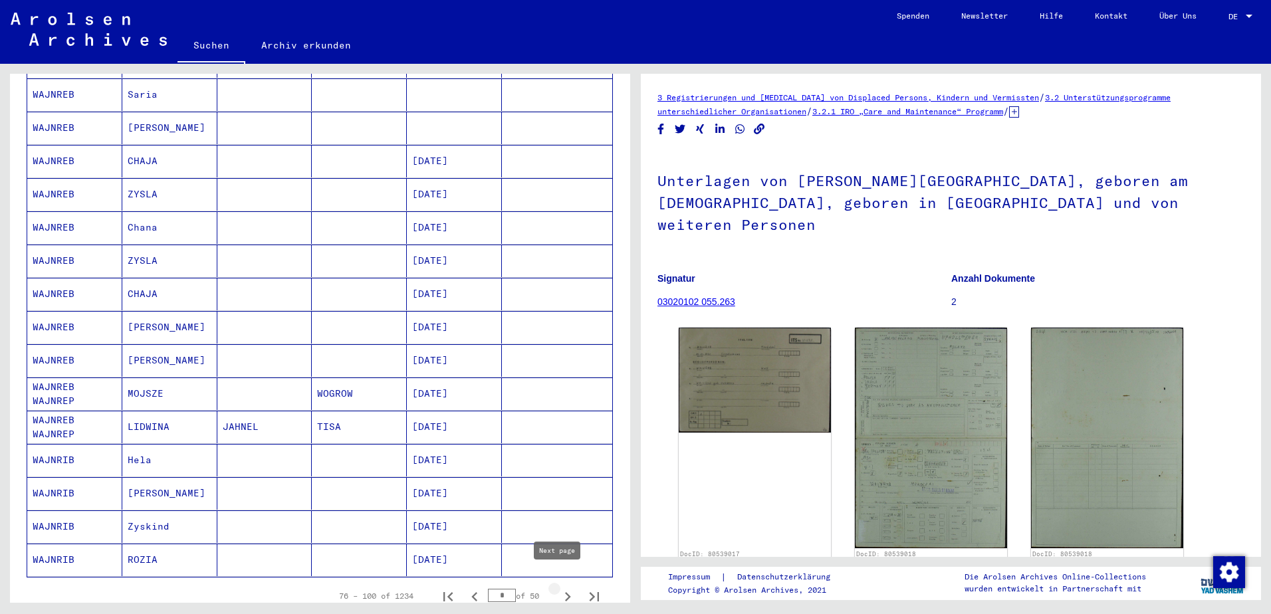
click at [558, 588] on icon "Next page" at bounding box center [567, 597] width 19 height 19
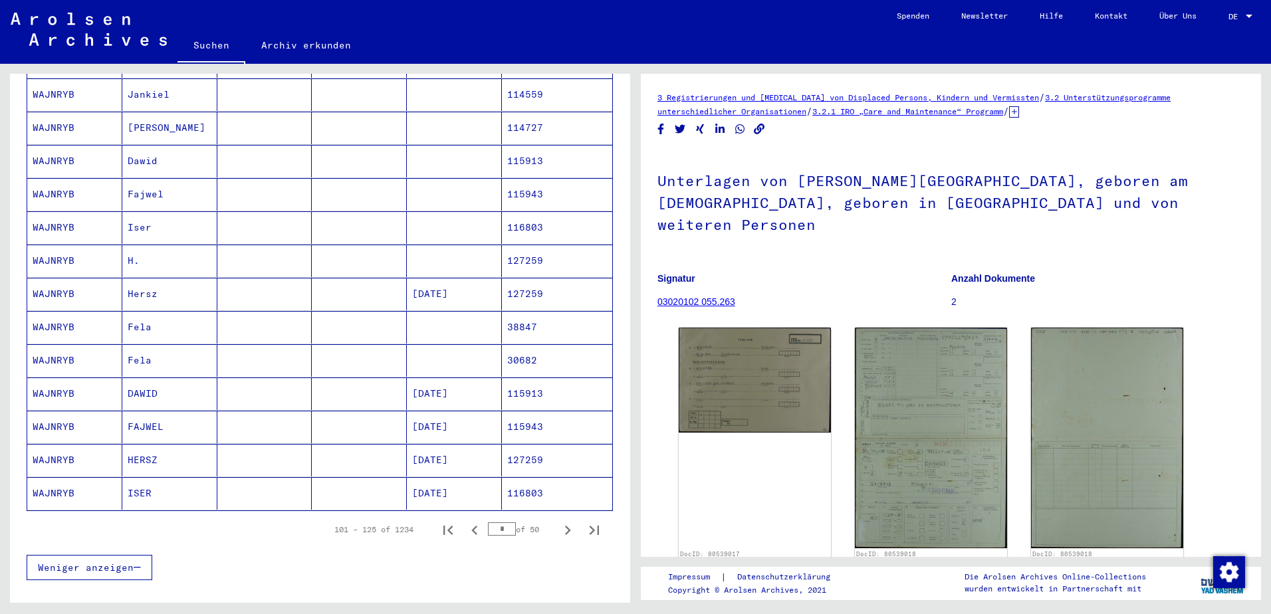
scroll to position [670, 0]
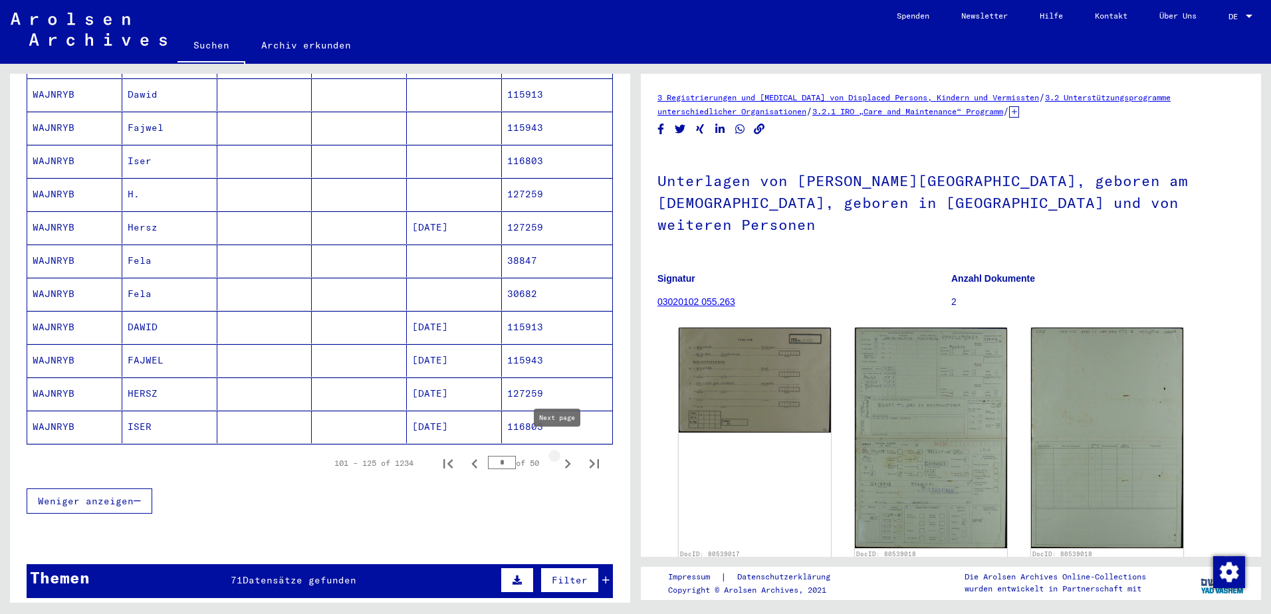
click at [565, 459] on icon "Next page" at bounding box center [568, 463] width 6 height 9
type input "*"
